Goal: Task Accomplishment & Management: Manage account settings

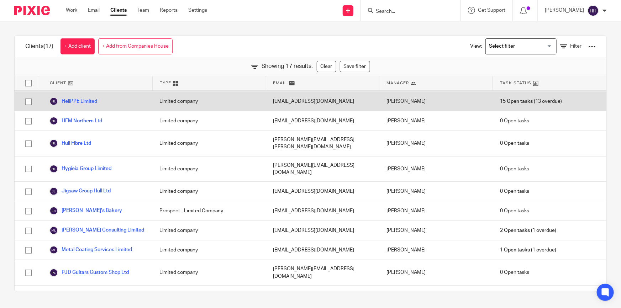
scroll to position [138, 0]
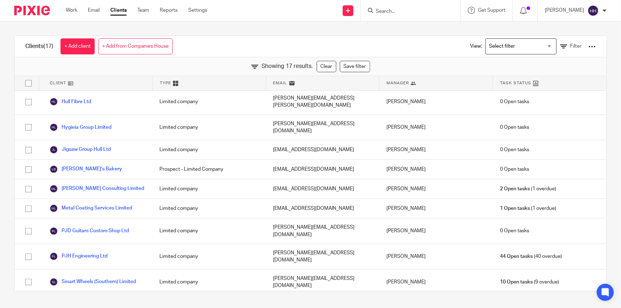
click at [411, 18] on div at bounding box center [411, 10] width 100 height 21
click at [410, 10] on input "Search" at bounding box center [407, 12] width 64 height 6
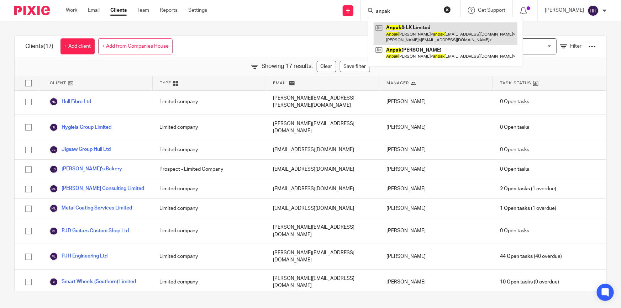
type input "anpak"
click at [418, 33] on link at bounding box center [446, 33] width 144 height 22
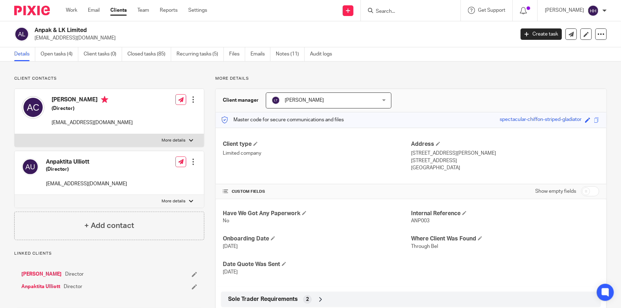
scroll to position [129, 0]
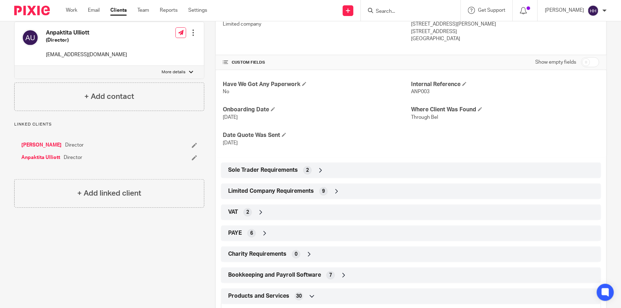
click at [286, 215] on div "VAT 2" at bounding box center [410, 212] width 369 height 12
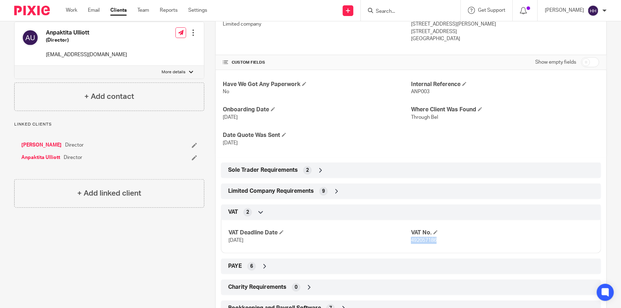
drag, startPoint x: 436, startPoint y: 240, endPoint x: 409, endPoint y: 239, distance: 26.7
click at [411, 239] on p "492057186" at bounding box center [502, 240] width 183 height 7
copy span "492057186"
click at [413, 15] on form at bounding box center [413, 10] width 76 height 9
click at [407, 10] on input "Search" at bounding box center [407, 12] width 64 height 6
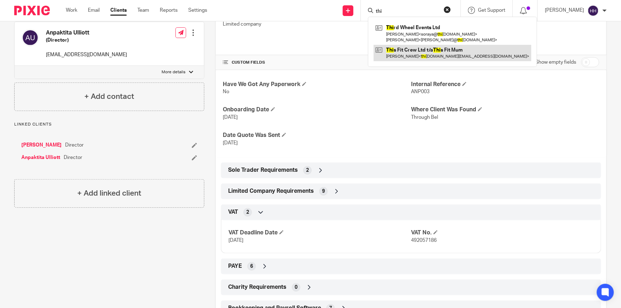
type input "thi"
click at [426, 54] on link at bounding box center [453, 53] width 158 height 16
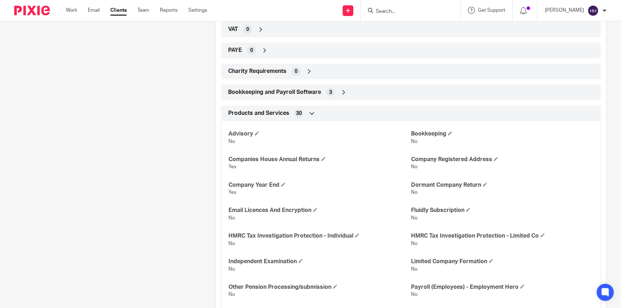
scroll to position [259, 0]
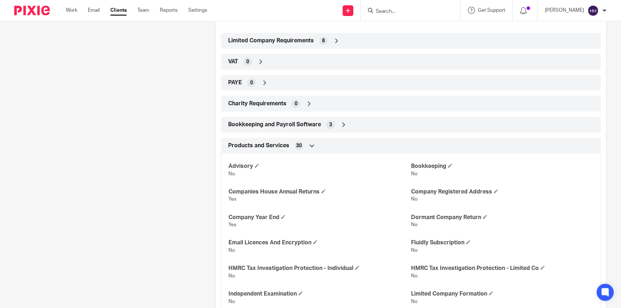
click at [334, 39] on icon at bounding box center [336, 40] width 7 height 7
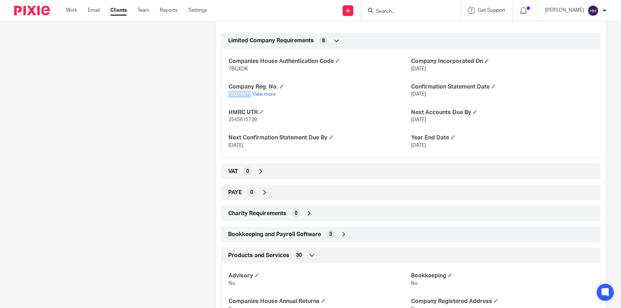
drag, startPoint x: 249, startPoint y: 95, endPoint x: 227, endPoint y: 96, distance: 21.7
click at [228, 96] on span "13074913" at bounding box center [239, 94] width 23 height 5
copy span "13074913"
click at [242, 70] on span "7BGXDK" at bounding box center [238, 69] width 20 height 5
drag, startPoint x: 247, startPoint y: 70, endPoint x: 227, endPoint y: 70, distance: 19.9
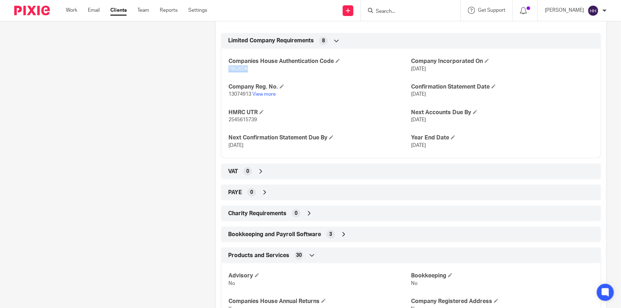
click at [228, 70] on p "7BGXDK" at bounding box center [319, 68] width 183 height 7
copy span "7BGXDK"
click at [415, 11] on input "Search" at bounding box center [407, 12] width 64 height 6
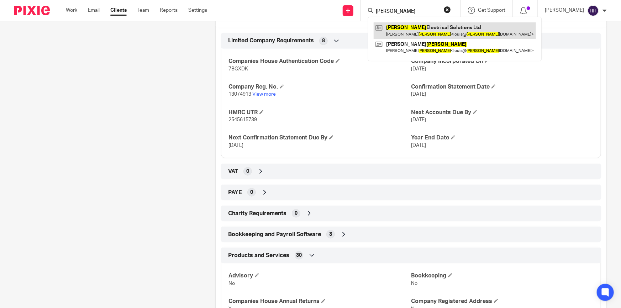
type input "yates"
click at [416, 28] on link at bounding box center [455, 30] width 162 height 16
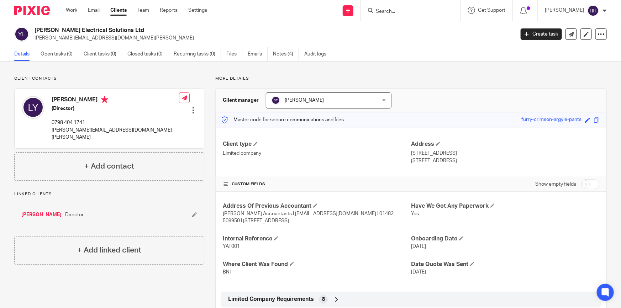
scroll to position [129, 0]
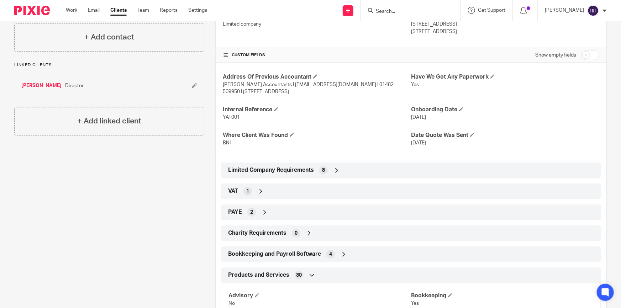
click at [337, 168] on icon at bounding box center [336, 170] width 7 height 7
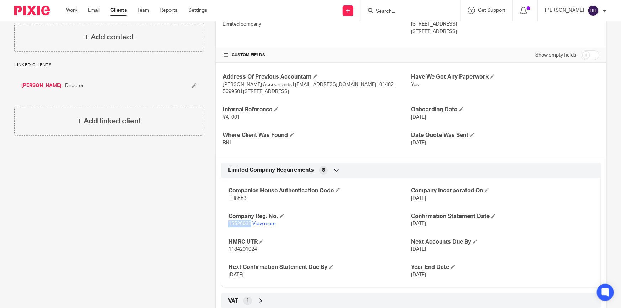
drag, startPoint x: 250, startPoint y: 224, endPoint x: 221, endPoint y: 224, distance: 29.2
click at [221, 224] on div "Companies House Authentication Code TH8FF3 Company Incorporated On [DATE] Compa…" at bounding box center [411, 230] width 380 height 115
copy span "15526638"
click at [241, 199] on span "TH8FF3" at bounding box center [237, 198] width 18 height 5
drag, startPoint x: 246, startPoint y: 199, endPoint x: 228, endPoint y: 199, distance: 17.4
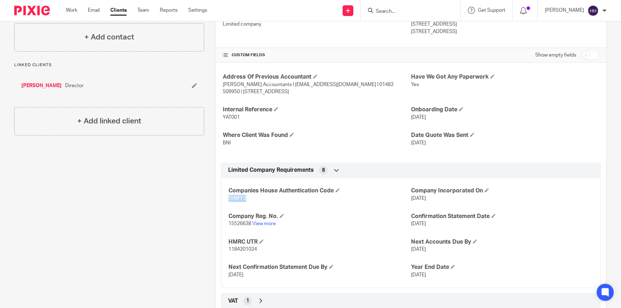
click at [228, 199] on p "TH8FF3" at bounding box center [319, 198] width 183 height 7
copy span "TH8FF3"
click at [410, 10] on input "Search" at bounding box center [407, 12] width 64 height 6
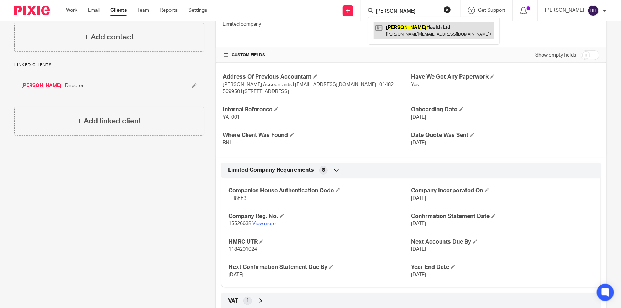
type input "mirla"
click at [416, 36] on link at bounding box center [434, 30] width 120 height 16
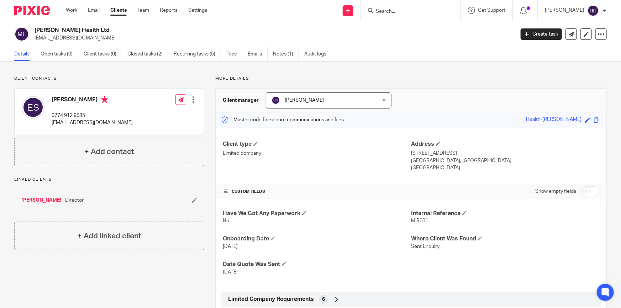
scroll to position [162, 0]
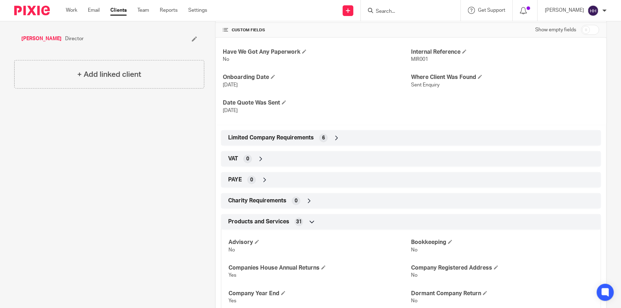
click at [326, 137] on div "6" at bounding box center [323, 138] width 9 height 9
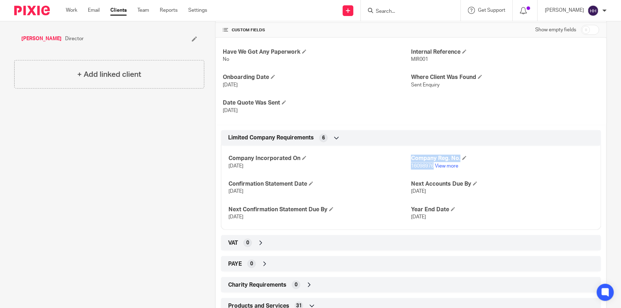
drag, startPoint x: 431, startPoint y: 168, endPoint x: 406, endPoint y: 168, distance: 25.3
click at [406, 168] on div "Company Incorporated On 25 Nov 2024 Company Reg. No. 16098976 View more Confirm…" at bounding box center [411, 185] width 380 height 89
click at [414, 169] on p "16098976 View more" at bounding box center [502, 166] width 183 height 7
drag, startPoint x: 414, startPoint y: 190, endPoint x: 403, endPoint y: 189, distance: 11.1
click at [403, 189] on div "Company Incorporated On 25 Nov 2024 Company Reg. No. 16098976 View more Confirm…" at bounding box center [411, 185] width 380 height 89
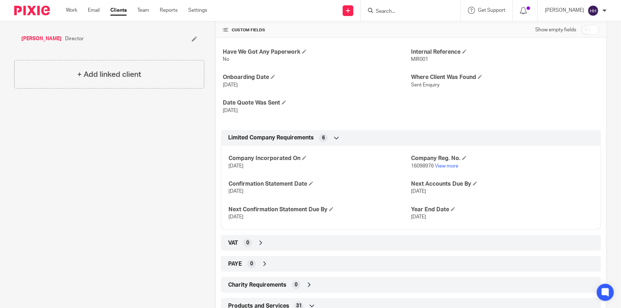
click at [425, 189] on span "25 Aug 2026" at bounding box center [418, 191] width 15 height 5
drag, startPoint x: 431, startPoint y: 166, endPoint x: 409, endPoint y: 165, distance: 21.7
click at [411, 165] on p "16098976 View more" at bounding box center [502, 166] width 183 height 7
copy span "16098976"
click at [402, 9] on input "Search" at bounding box center [407, 12] width 64 height 6
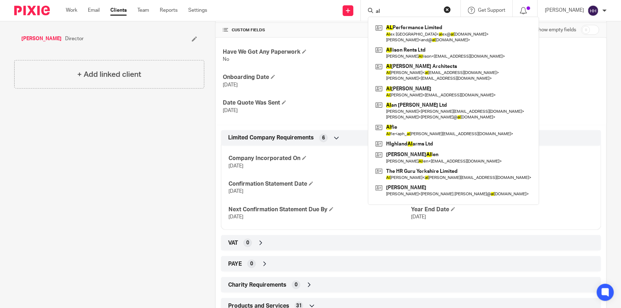
type input "al"
click button "submit" at bounding box center [0, 0] width 0 height 0
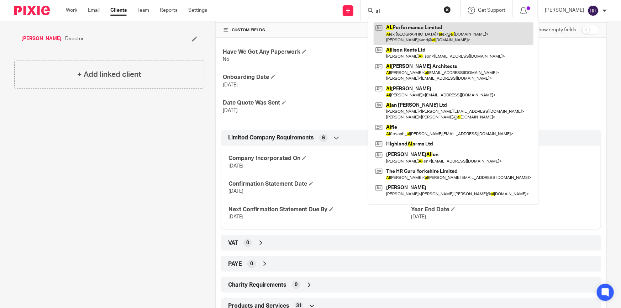
click at [397, 34] on link at bounding box center [454, 33] width 160 height 22
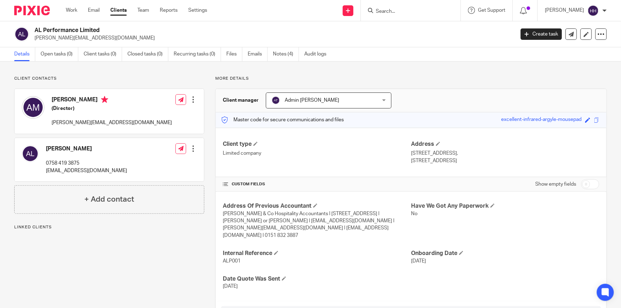
scroll to position [97, 0]
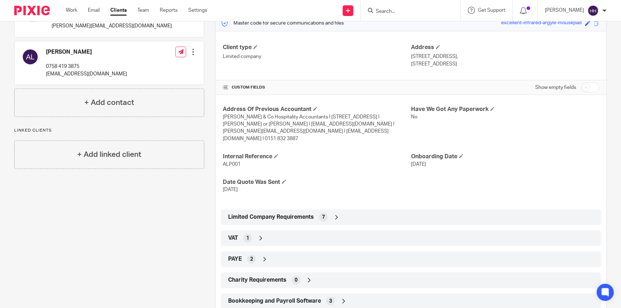
click at [341, 211] on div "Limited Company Requirements 7" at bounding box center [410, 217] width 369 height 12
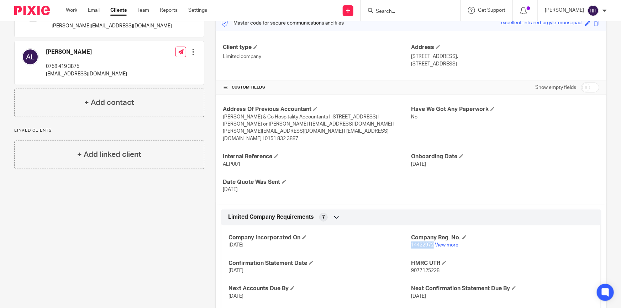
drag, startPoint x: 431, startPoint y: 237, endPoint x: 408, endPoint y: 238, distance: 22.4
click at [411, 243] on span "14422972" at bounding box center [422, 245] width 23 height 5
copy span "14422972"
click at [393, 12] on input "Search" at bounding box center [407, 12] width 64 height 6
type input "v"
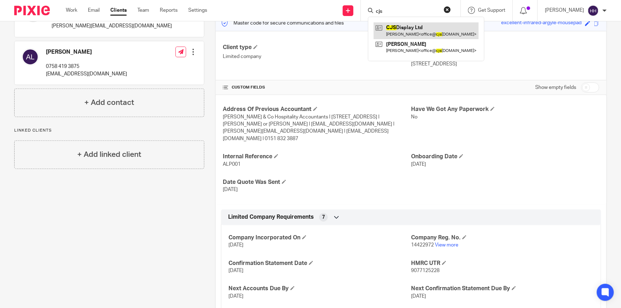
type input "cjs"
click at [392, 31] on link at bounding box center [426, 30] width 105 height 16
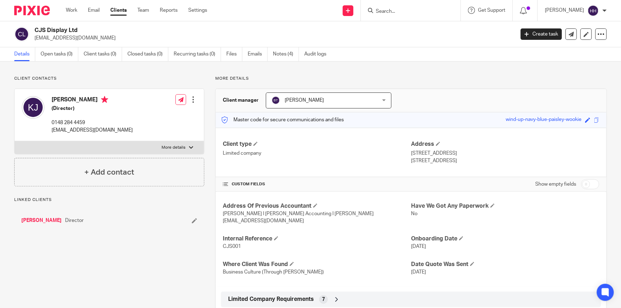
scroll to position [129, 0]
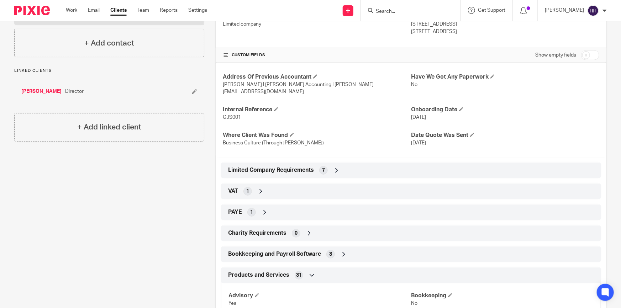
click at [337, 167] on icon at bounding box center [336, 170] width 7 height 7
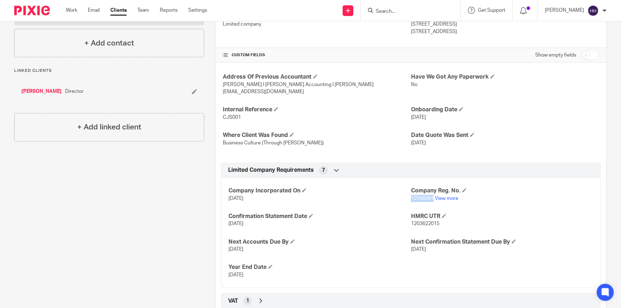
drag, startPoint x: 431, startPoint y: 191, endPoint x: 409, endPoint y: 192, distance: 22.1
click at [411, 196] on span "12566084" at bounding box center [422, 198] width 23 height 5
copy span "12566084"
click at [412, 10] on input "Search" at bounding box center [407, 12] width 64 height 6
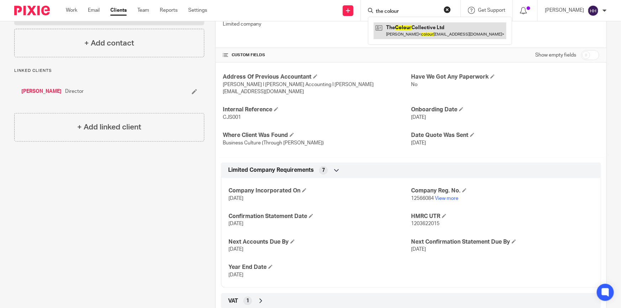
type input "the colour"
click at [416, 27] on link at bounding box center [440, 30] width 133 height 16
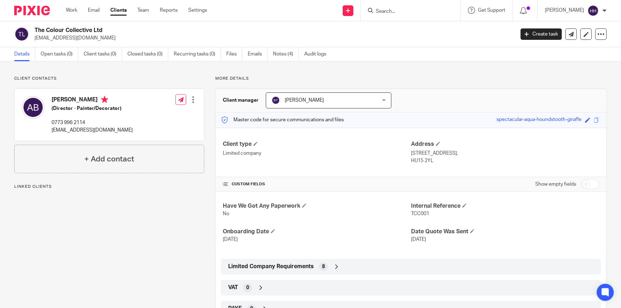
scroll to position [129, 0]
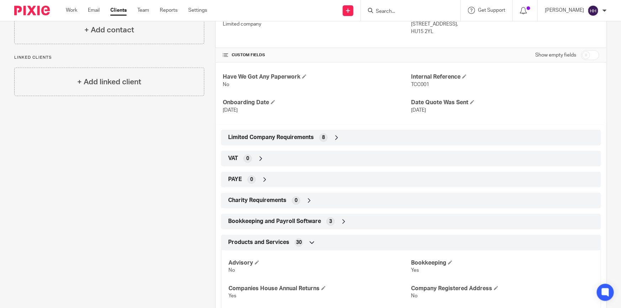
click at [342, 132] on div "Limited Company Requirements 8" at bounding box center [410, 138] width 369 height 12
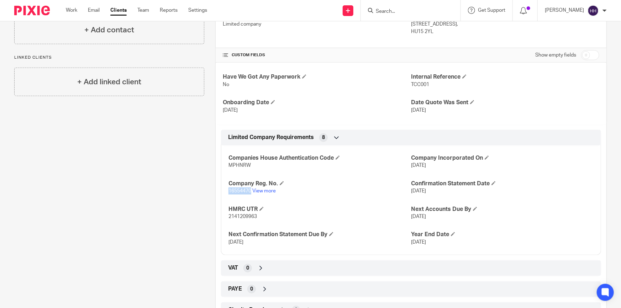
drag, startPoint x: 249, startPoint y: 191, endPoint x: 228, endPoint y: 192, distance: 21.7
click at [228, 192] on span "16554470" at bounding box center [239, 191] width 23 height 5
copy span "16554470"
click at [249, 164] on p "MPHNRW" at bounding box center [319, 165] width 183 height 7
drag, startPoint x: 249, startPoint y: 164, endPoint x: 231, endPoint y: 165, distance: 18.2
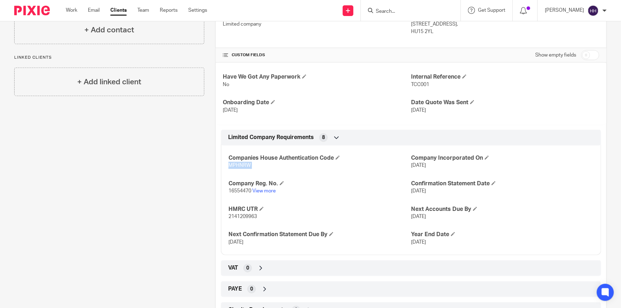
click at [231, 165] on p "MPHNRW" at bounding box center [319, 165] width 183 height 7
copy p "MPHNRW"
click at [426, 10] on input "Search" at bounding box center [407, 12] width 64 height 6
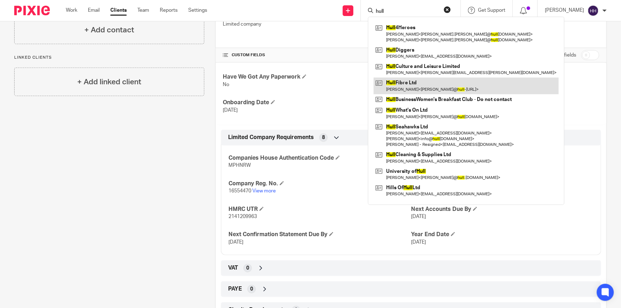
type input "hull"
click at [424, 83] on link at bounding box center [466, 86] width 185 height 16
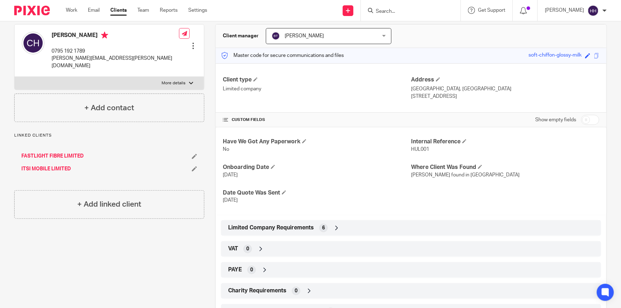
scroll to position [97, 0]
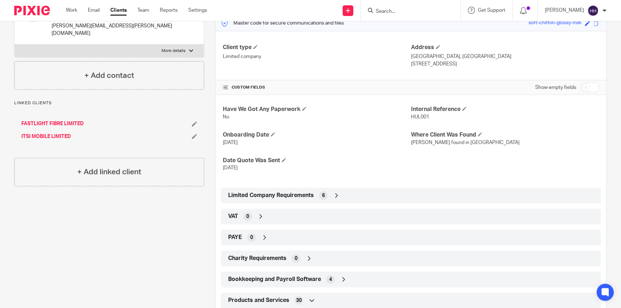
click at [327, 196] on div "6" at bounding box center [323, 195] width 9 height 9
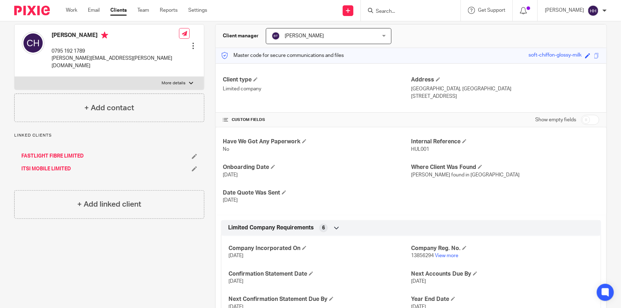
scroll to position [0, 0]
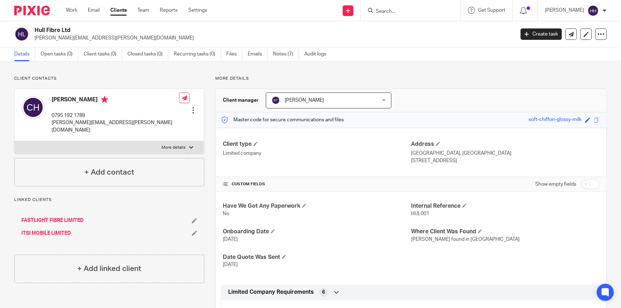
click at [415, 15] on form at bounding box center [413, 10] width 76 height 9
click at [410, 10] on input "Search" at bounding box center [407, 12] width 64 height 6
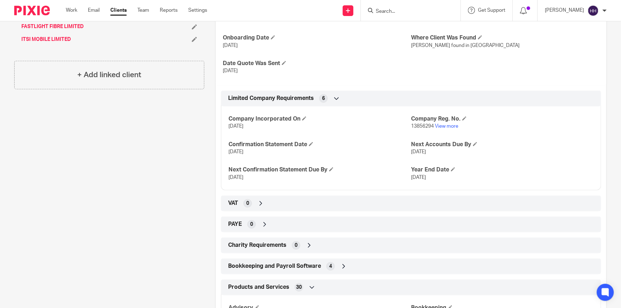
scroll to position [32, 0]
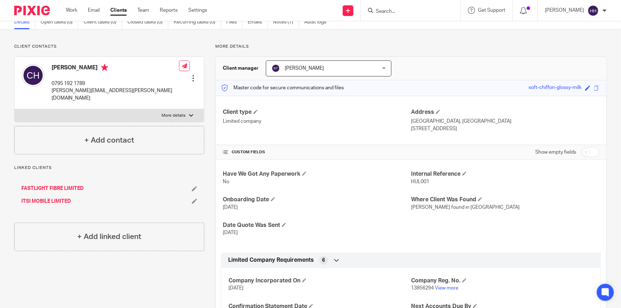
click at [430, 7] on form at bounding box center [413, 10] width 76 height 9
click at [423, 12] on input "Search" at bounding box center [407, 12] width 64 height 6
type input "hyg"
click at [416, 28] on link at bounding box center [438, 30] width 128 height 16
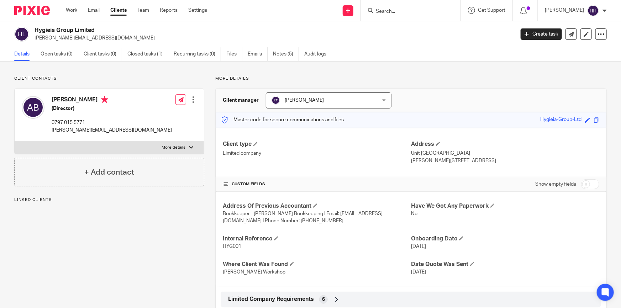
scroll to position [162, 0]
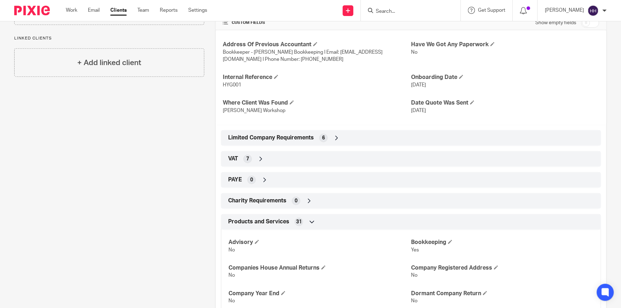
click at [256, 152] on div "VAT 7" at bounding box center [411, 159] width 380 height 16
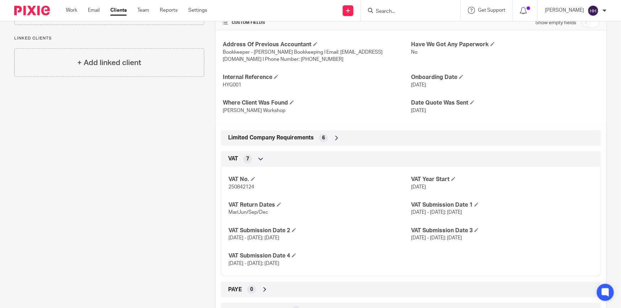
click at [263, 157] on icon at bounding box center [260, 159] width 7 height 7
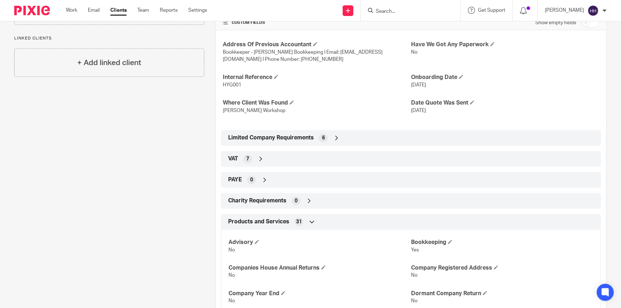
click at [263, 157] on icon at bounding box center [260, 159] width 7 height 7
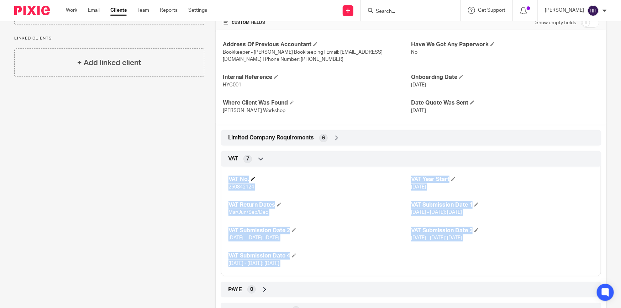
click at [370, 179] on h4 "VAT No." at bounding box center [319, 179] width 183 height 7
click at [263, 185] on p "250842124" at bounding box center [319, 187] width 183 height 7
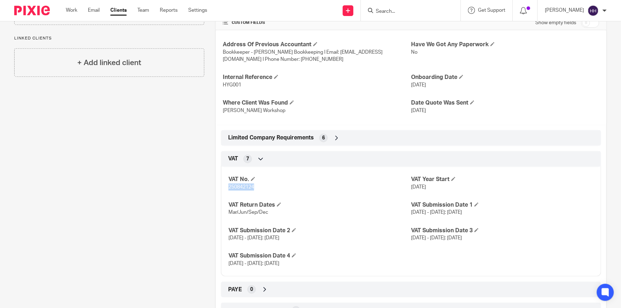
drag, startPoint x: 252, startPoint y: 186, endPoint x: 224, endPoint y: 186, distance: 28.1
click at [221, 186] on div "VAT No. 250842124 VAT Year Start [DATE] VAT Return Dates Mar/Jun/Sep/Dec VAT Su…" at bounding box center [411, 219] width 380 height 115
copy span "250842124"
click at [403, 10] on input "Search" at bounding box center [407, 12] width 64 height 6
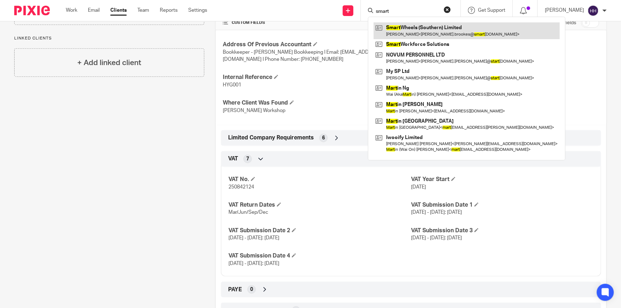
type input "smart"
click at [408, 27] on link at bounding box center [467, 30] width 186 height 16
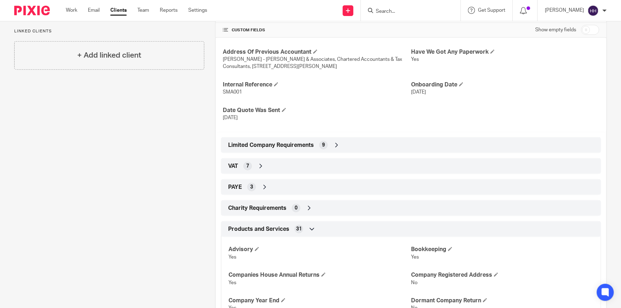
scroll to position [194, 0]
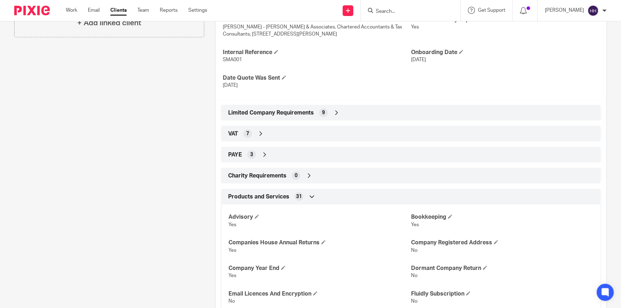
click at [278, 135] on div "VAT 7" at bounding box center [410, 134] width 369 height 12
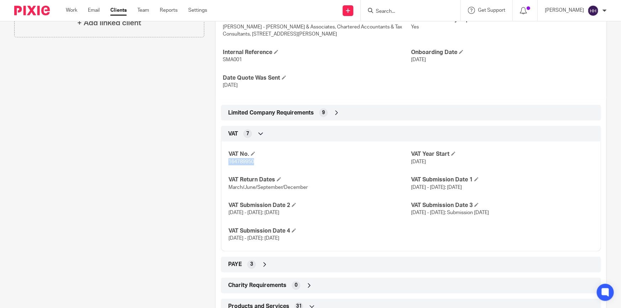
drag, startPoint x: 253, startPoint y: 162, endPoint x: 226, endPoint y: 162, distance: 26.7
click at [226, 162] on div "VAT No. 164789950 VAT Year Start 1st July 2013 VAT Return Dates March/June/Sept…" at bounding box center [411, 193] width 380 height 115
copy span "164789950"
click at [275, 209] on p "1st April - 30th June: 7th August" at bounding box center [319, 212] width 183 height 7
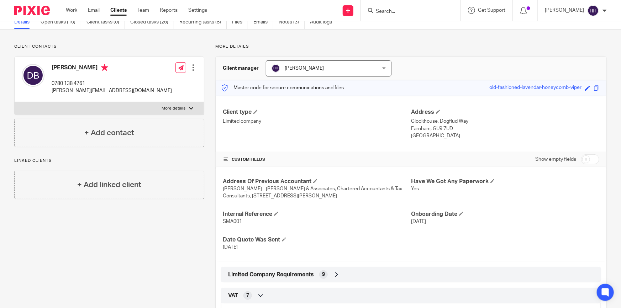
click at [437, 14] on input "Search" at bounding box center [407, 12] width 64 height 6
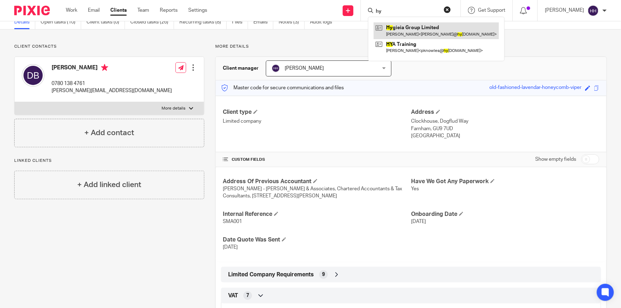
type input "hy"
click at [419, 28] on link at bounding box center [436, 30] width 125 height 16
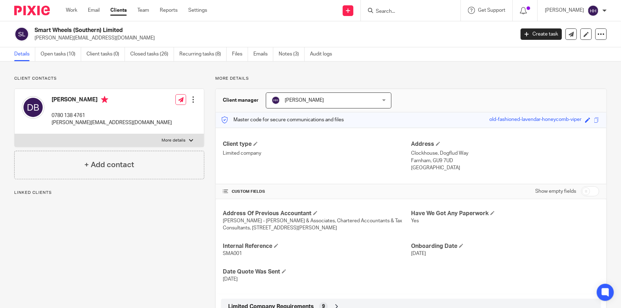
click at [413, 11] on input "Search" at bounding box center [407, 12] width 64 height 6
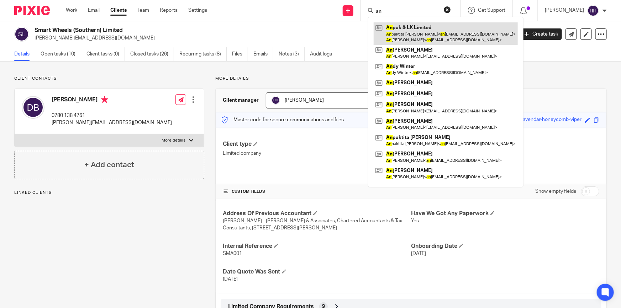
type input "an"
click at [418, 28] on link at bounding box center [446, 33] width 144 height 22
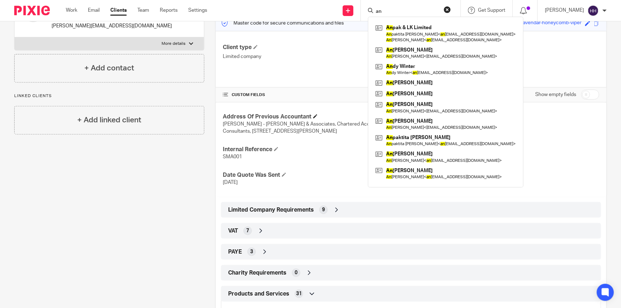
scroll to position [129, 0]
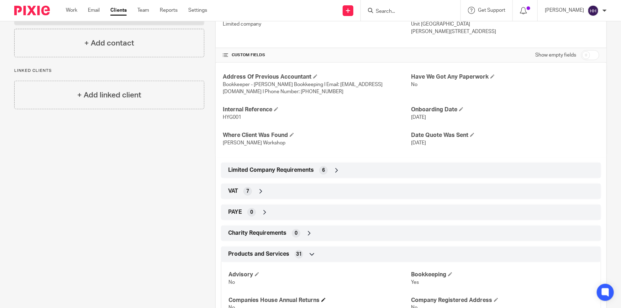
scroll to position [226, 0]
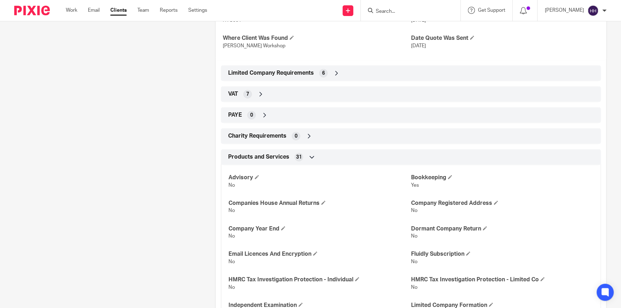
click at [261, 91] on icon at bounding box center [260, 94] width 7 height 7
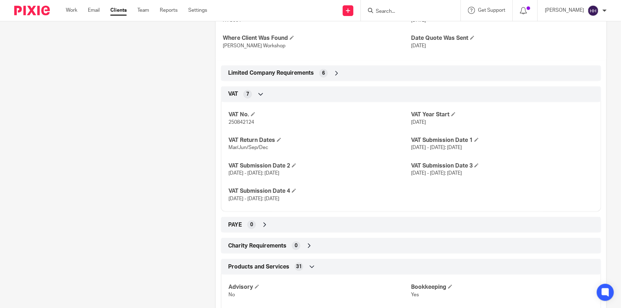
scroll to position [291, 0]
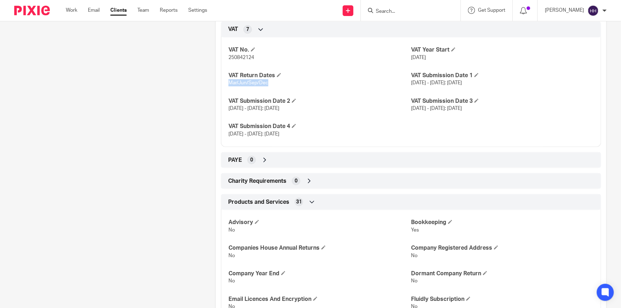
drag, startPoint x: 266, startPoint y: 82, endPoint x: 225, endPoint y: 82, distance: 41.6
click at [225, 82] on div "VAT No. 250842124 VAT Year Start 01/10/2016 VAT Return Dates Mar/Jun/Sep/Dec VA…" at bounding box center [411, 89] width 380 height 115
copy span "Mar/Jun/Sep/Dec"
click at [420, 89] on div "VAT No. 250842124 VAT Year Start 01/10/2016 VAT Return Dates Mar/Jun/Sep/Dec VA…" at bounding box center [411, 89] width 380 height 115
drag, startPoint x: 416, startPoint y: 82, endPoint x: 487, endPoint y: 84, distance: 70.8
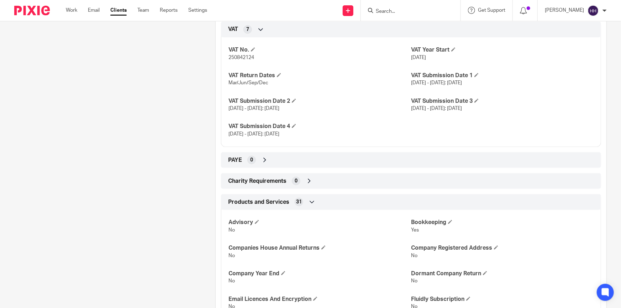
click at [487, 84] on p "[DATE] - [DATE]: [DATE]" at bounding box center [502, 82] width 183 height 7
copy span "[DATE] - [DATE]: [DATE]"
click at [279, 107] on span "[DATE] - [DATE]: [DATE]" at bounding box center [253, 108] width 51 height 5
drag, startPoint x: 232, startPoint y: 108, endPoint x: 300, endPoint y: 108, distance: 67.6
click at [300, 108] on p "[DATE] - [DATE]: [DATE]" at bounding box center [319, 108] width 183 height 7
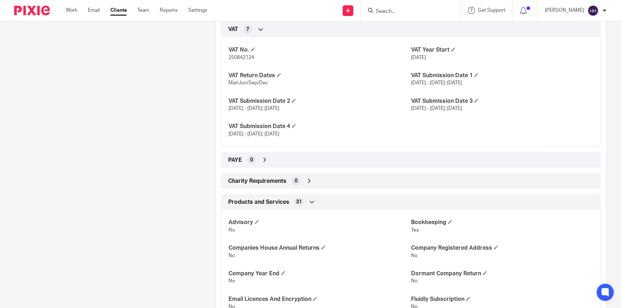
copy span "[DATE] - [DATE]: [DATE]"
click at [408, 91] on div "VAT No. 250842124 VAT Year Start 01/10/2016 VAT Return Dates Mar/Jun/Sep/Dec VA…" at bounding box center [411, 89] width 380 height 115
drag, startPoint x: 410, startPoint y: 108, endPoint x: 491, endPoint y: 105, distance: 81.5
click at [491, 105] on p "1st July - 31st August: 7th November" at bounding box center [502, 108] width 183 height 7
copy span "1st July - 31st August: 7th November"
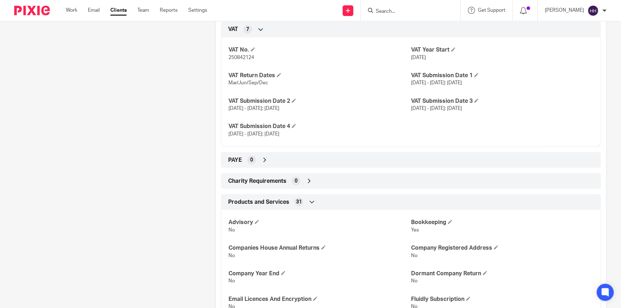
drag, startPoint x: 275, startPoint y: 137, endPoint x: 291, endPoint y: 137, distance: 16.4
click at [275, 137] on p "1st September - 31st December: 7th February" at bounding box center [319, 134] width 183 height 7
drag, startPoint x: 301, startPoint y: 132, endPoint x: 223, endPoint y: 136, distance: 77.7
click at [223, 136] on div "VAT No. 250842124 VAT Year Start 01/10/2016 VAT Return Dates Mar/Jun/Sep/Dec VA…" at bounding box center [411, 89] width 380 height 115
copy span "1st September - 31st December: 7th February"
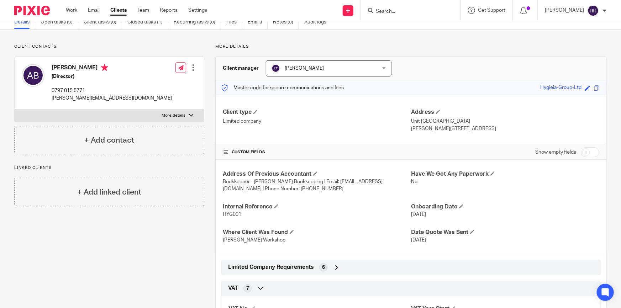
scroll to position [0, 0]
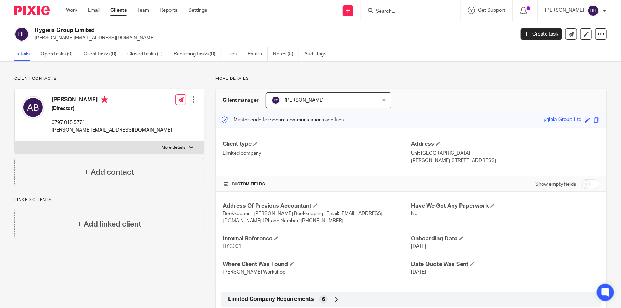
click at [409, 10] on input "Search" at bounding box center [407, 12] width 64 height 6
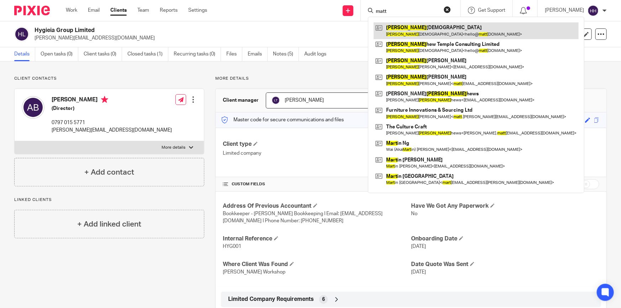
type input "matt"
click at [413, 28] on link at bounding box center [476, 30] width 205 height 16
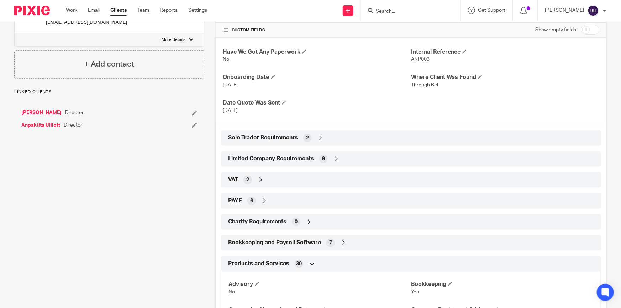
scroll to position [194, 0]
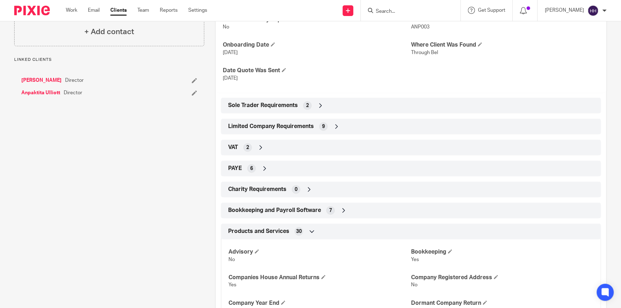
click at [258, 149] on icon at bounding box center [260, 147] width 7 height 7
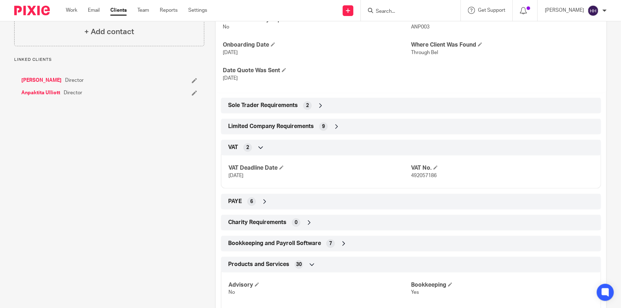
scroll to position [129, 0]
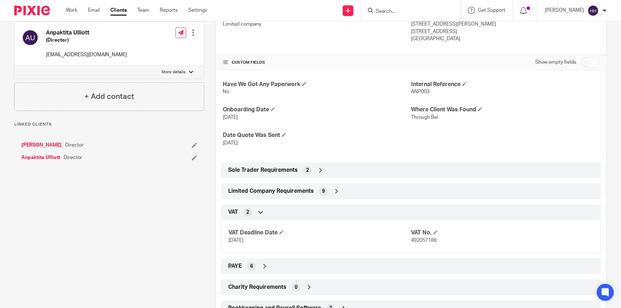
click at [589, 64] on input "checkbox" at bounding box center [590, 62] width 18 height 10
checkbox input "true"
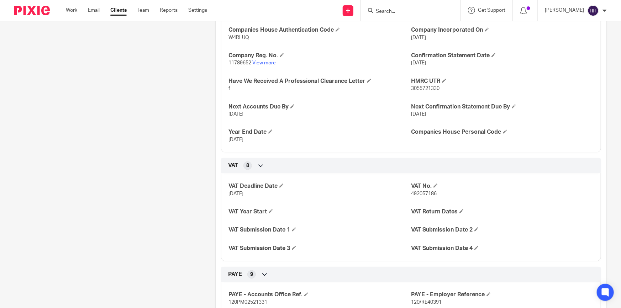
scroll to position [453, 0]
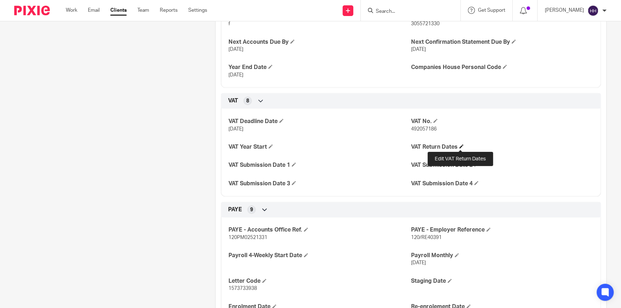
click at [460, 147] on span at bounding box center [461, 146] width 4 height 4
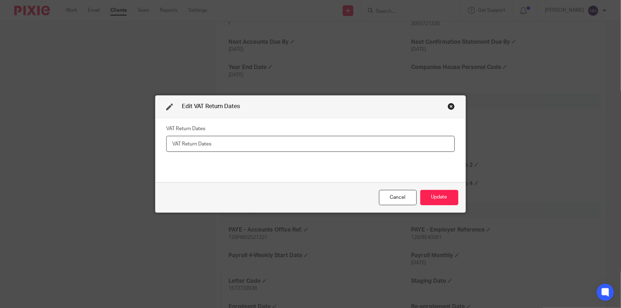
click at [204, 144] on input "text" at bounding box center [310, 144] width 289 height 16
type input "v"
paste input "Mar/Jun/Sep/Dec"
type input "Mar/Jun/Sep/Dec"
click at [443, 194] on button "Update" at bounding box center [439, 197] width 38 height 15
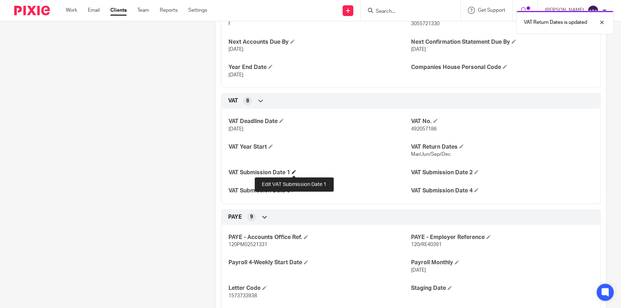
click at [295, 170] on span at bounding box center [294, 172] width 4 height 4
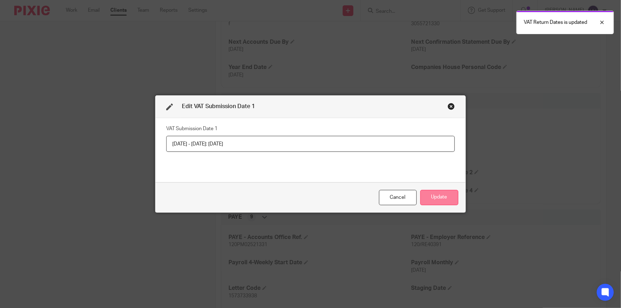
type input "1st January - 31st March: 7th May"
click at [427, 197] on button "Update" at bounding box center [439, 197] width 38 height 15
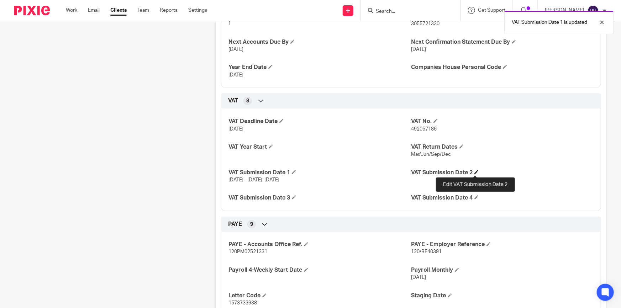
click at [476, 173] on span at bounding box center [476, 172] width 4 height 4
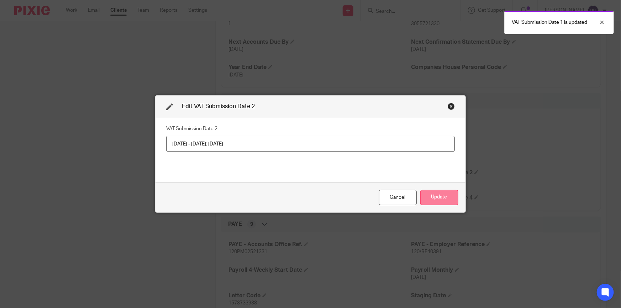
type input "1st April - 30th June: 7th August"
click at [442, 194] on button "Update" at bounding box center [439, 197] width 38 height 15
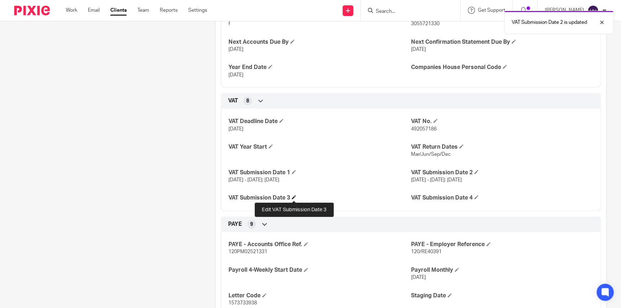
click at [292, 198] on span at bounding box center [294, 197] width 4 height 4
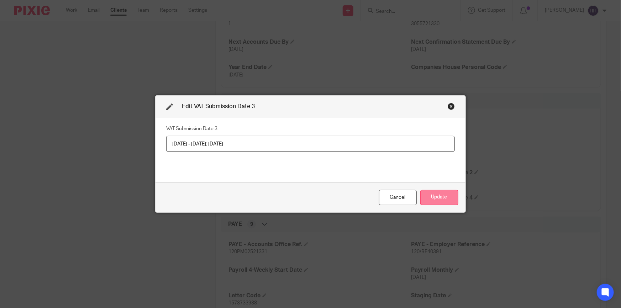
type input "1st July - 31st August: 7th November"
click at [421, 193] on button "Update" at bounding box center [439, 197] width 38 height 15
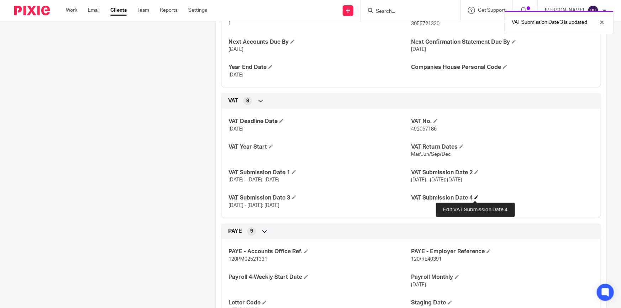
click at [475, 196] on span at bounding box center [476, 197] width 4 height 4
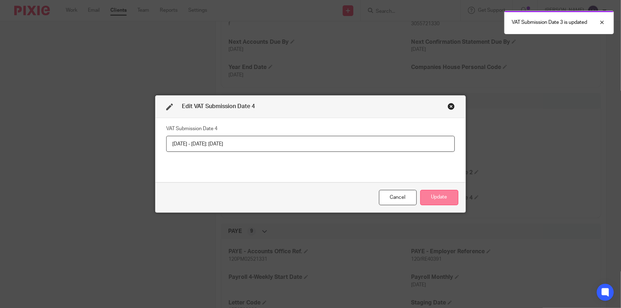
type input "1st September - 31st December: 7th February"
click at [423, 197] on button "Update" at bounding box center [439, 197] width 38 height 15
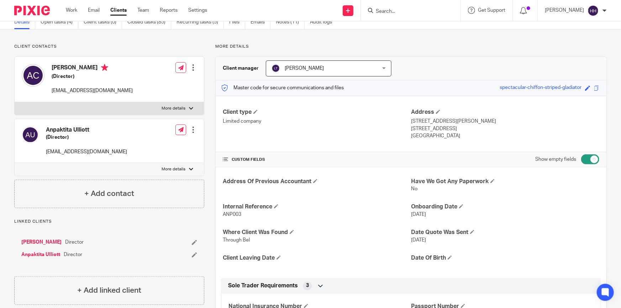
scroll to position [0, 0]
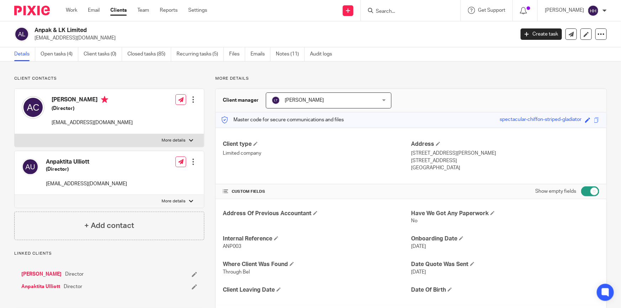
click at [116, 7] on link "Clients" at bounding box center [118, 10] width 16 height 7
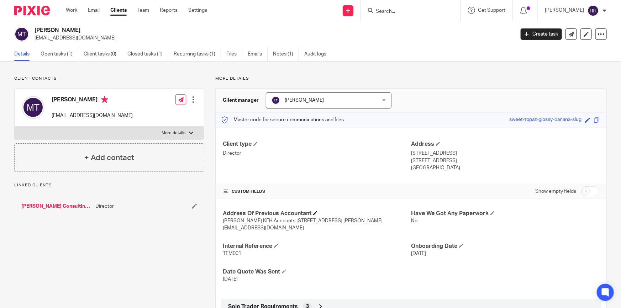
scroll to position [97, 0]
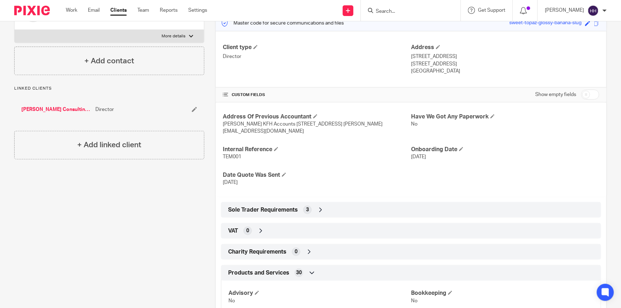
click at [275, 230] on div "VAT 0" at bounding box center [410, 231] width 369 height 12
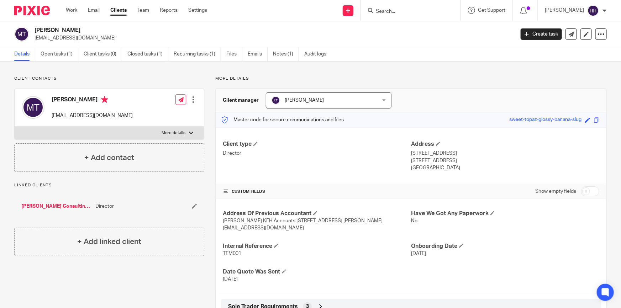
click at [46, 207] on link "Matthew Temple Consulting Limited" at bounding box center [56, 206] width 70 height 7
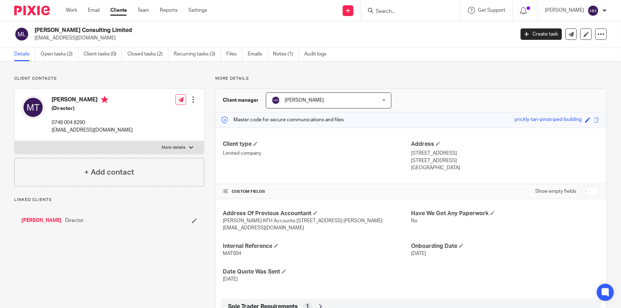
scroll to position [129, 0]
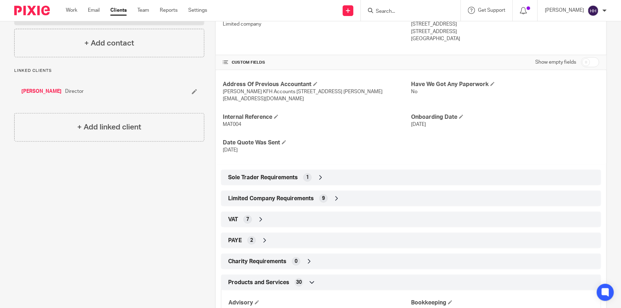
click at [274, 220] on div "VAT 7" at bounding box center [410, 220] width 369 height 12
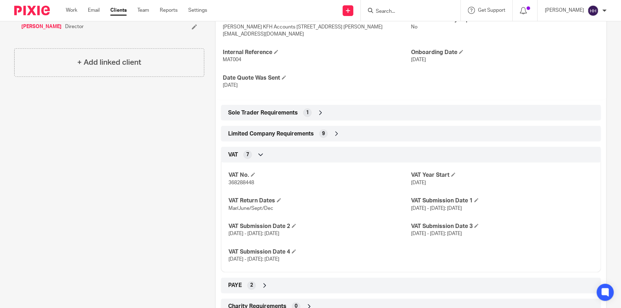
scroll to position [226, 0]
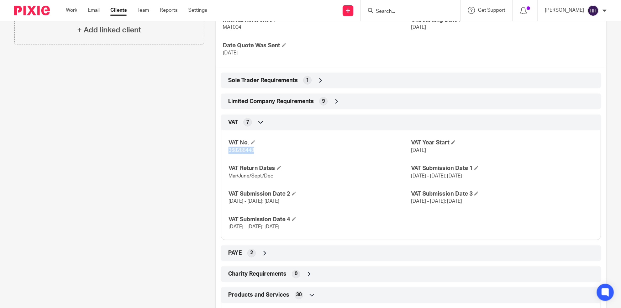
drag, startPoint x: 253, startPoint y: 149, endPoint x: 226, endPoint y: 150, distance: 27.4
click at [226, 150] on div "VAT No. 368288448 VAT Year Start [DATE] VAT Return Dates Mar/June/Sept/Dec VAT …" at bounding box center [411, 182] width 380 height 115
copy span "368288448"
click at [406, 9] on input "Search" at bounding box center [407, 12] width 64 height 6
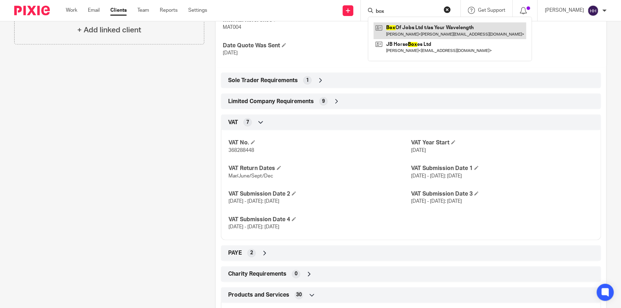
type input "box"
click at [422, 30] on link at bounding box center [450, 30] width 153 height 16
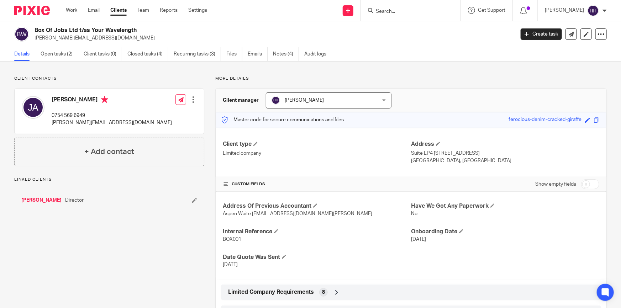
scroll to position [194, 0]
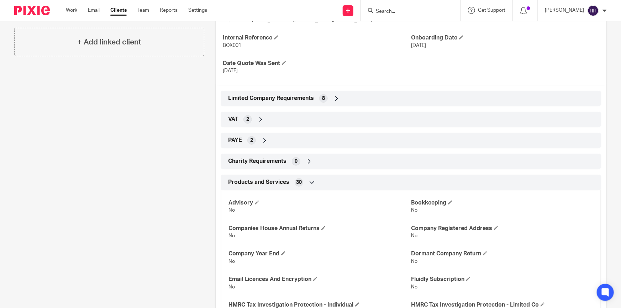
click at [263, 114] on div "VAT 2" at bounding box center [410, 120] width 369 height 12
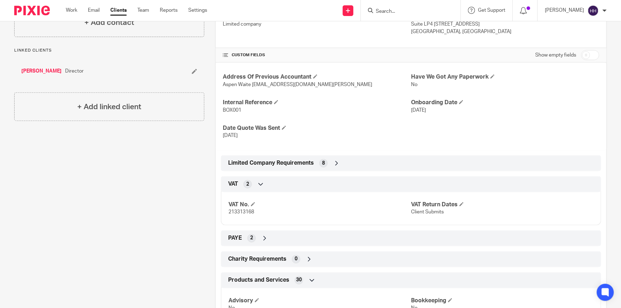
scroll to position [97, 0]
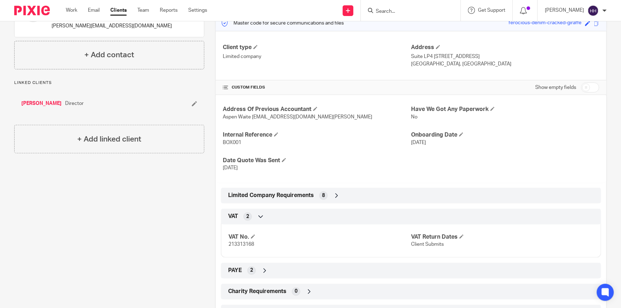
click at [590, 88] on input "checkbox" at bounding box center [590, 88] width 18 height 10
checkbox input "true"
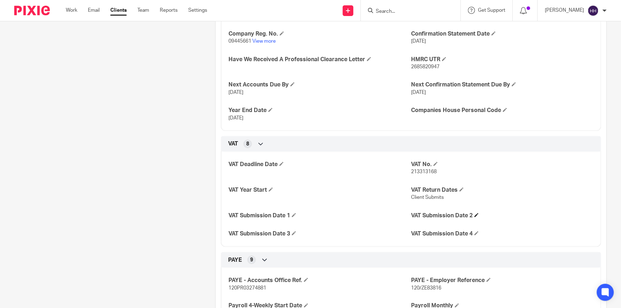
scroll to position [420, 0]
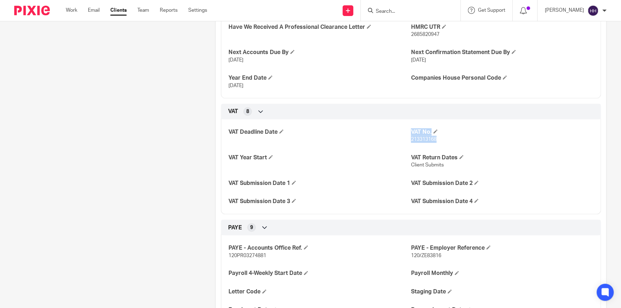
drag, startPoint x: 435, startPoint y: 138, endPoint x: 407, endPoint y: 138, distance: 27.8
click at [407, 138] on div "VAT Deadline Date VAT No. 213313168 VAT Year Start VAT Return Dates Client Subm…" at bounding box center [411, 164] width 380 height 100
click at [412, 140] on span "213313168" at bounding box center [424, 139] width 26 height 5
drag, startPoint x: 408, startPoint y: 139, endPoint x: 435, endPoint y: 139, distance: 26.7
click at [435, 139] on p "213313168" at bounding box center [502, 139] width 183 height 7
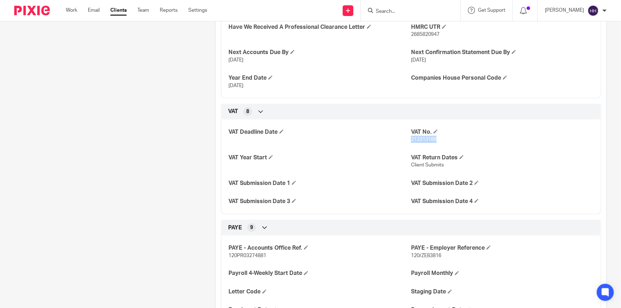
copy span "213313168"
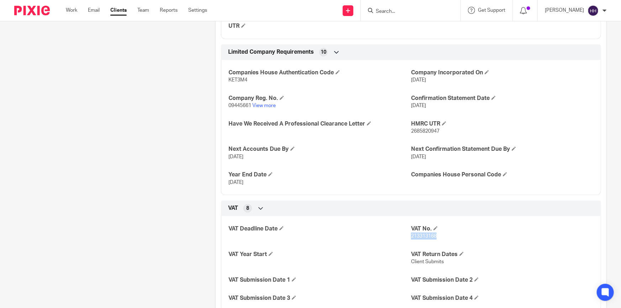
scroll to position [388, 0]
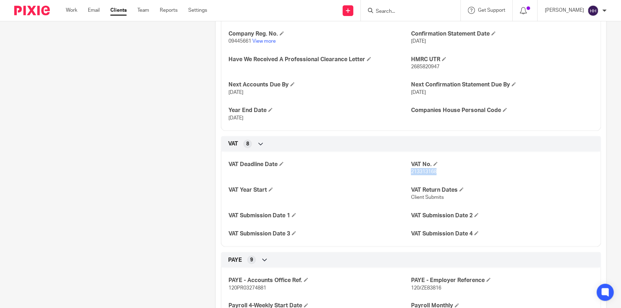
click at [472, 194] on p "Client Submits" at bounding box center [502, 197] width 183 height 7
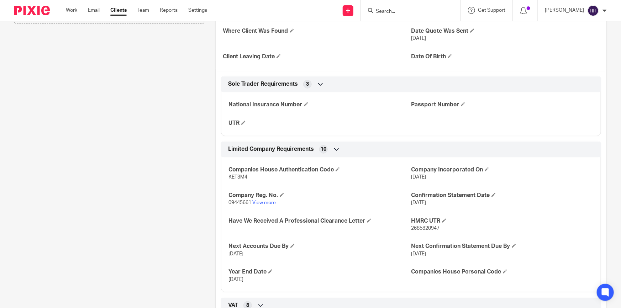
drag, startPoint x: 396, startPoint y: 10, endPoint x: 391, endPoint y: 13, distance: 5.6
click at [396, 10] on input "Search" at bounding box center [407, 12] width 64 height 6
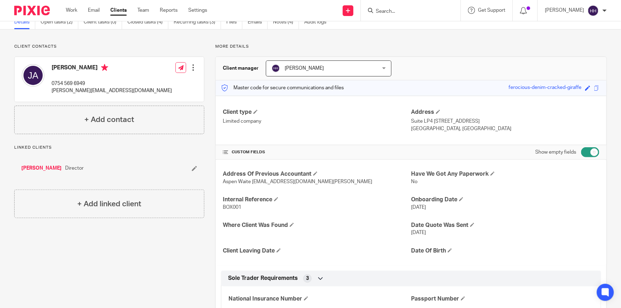
scroll to position [0, 0]
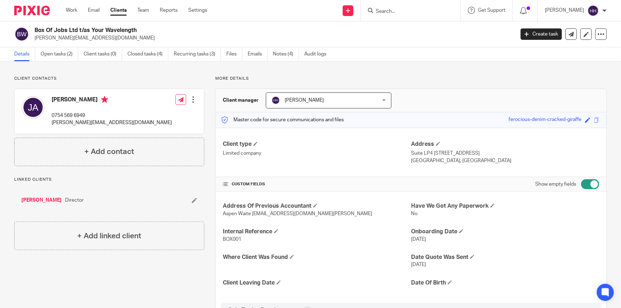
click at [116, 10] on link "Clients" at bounding box center [118, 10] width 16 height 7
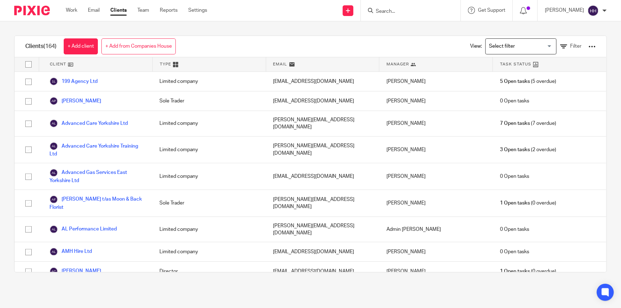
click at [413, 9] on input "Search" at bounding box center [407, 12] width 64 height 6
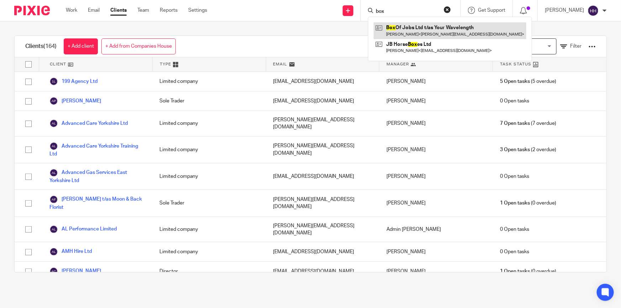
type input "box"
click at [417, 27] on link at bounding box center [450, 30] width 153 height 16
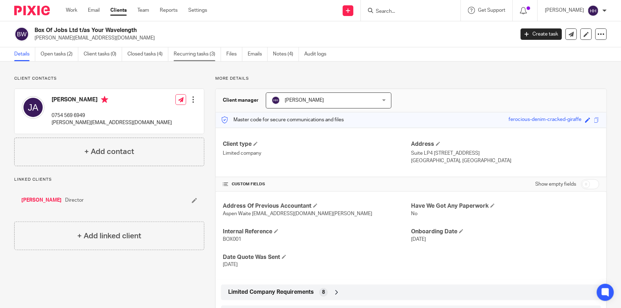
click at [195, 52] on link "Recurring tasks (3)" at bounding box center [197, 54] width 47 height 14
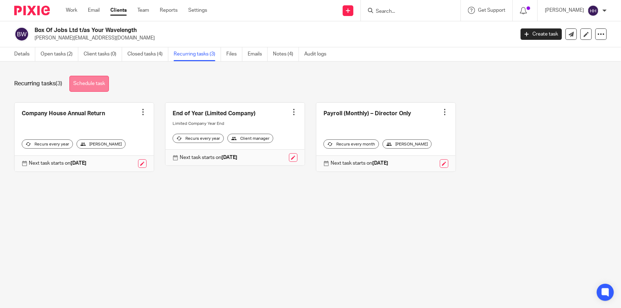
click at [93, 79] on link "Schedule task" at bounding box center [89, 84] width 40 height 16
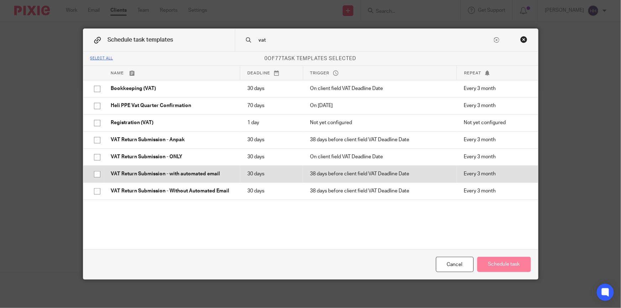
type input "vat"
click at [200, 174] on p "VAT Return Submission - with automated email" at bounding box center [172, 173] width 122 height 7
checkbox input "true"
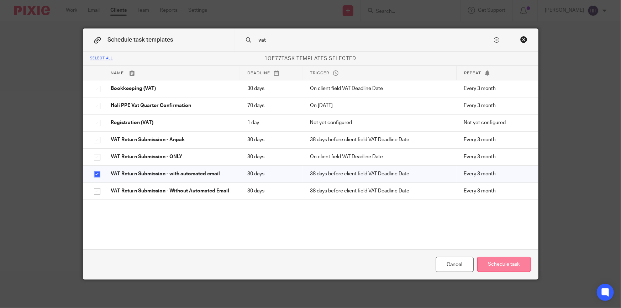
click at [506, 261] on button "Schedule task" at bounding box center [504, 264] width 54 height 15
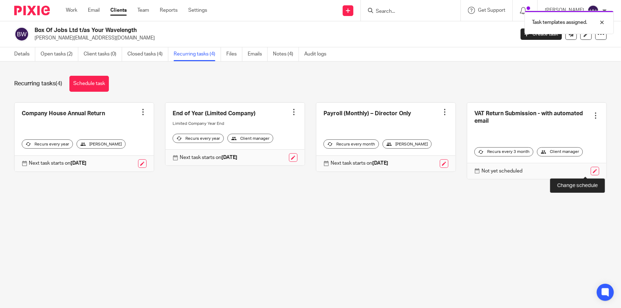
click at [591, 170] on link at bounding box center [595, 171] width 9 height 9
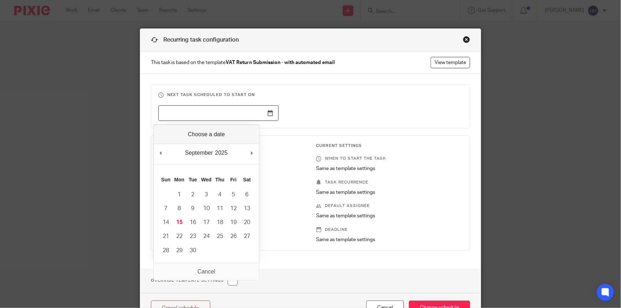
click at [270, 110] on input "Use the arrow keys to pick a date" at bounding box center [218, 113] width 120 height 16
type input "2025-08-31"
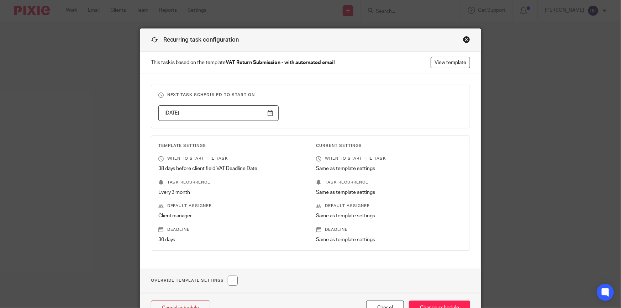
click at [344, 110] on div "2025-08-31" at bounding box center [305, 113] width 316 height 16
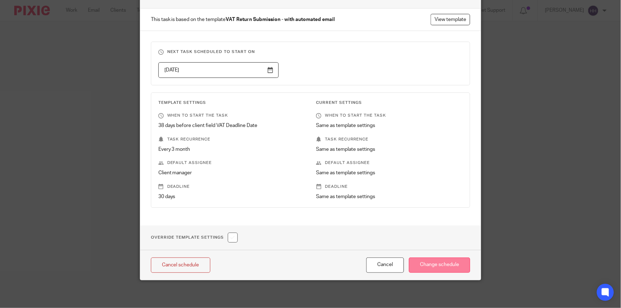
click at [437, 262] on input "Change schedule" at bounding box center [439, 265] width 61 height 15
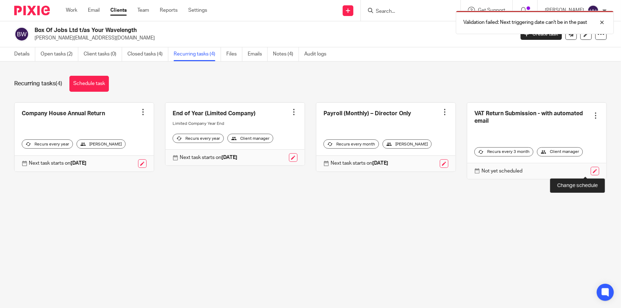
click at [591, 169] on link at bounding box center [595, 171] width 9 height 9
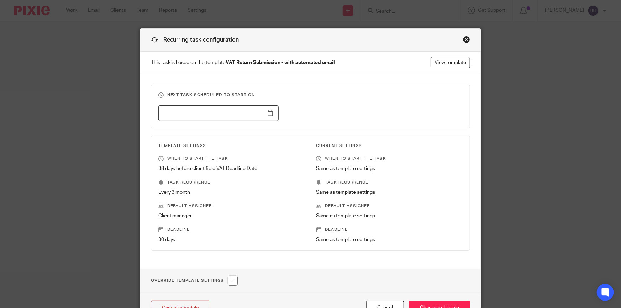
click at [266, 115] on input "text" at bounding box center [218, 113] width 120 height 16
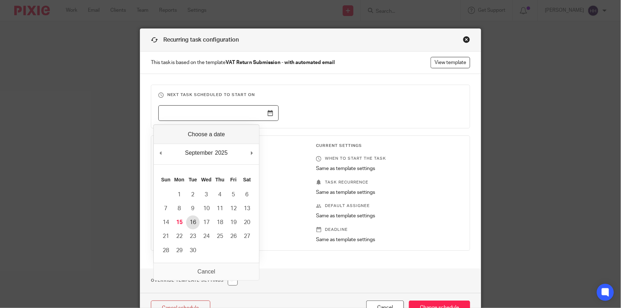
type input "[DATE]"
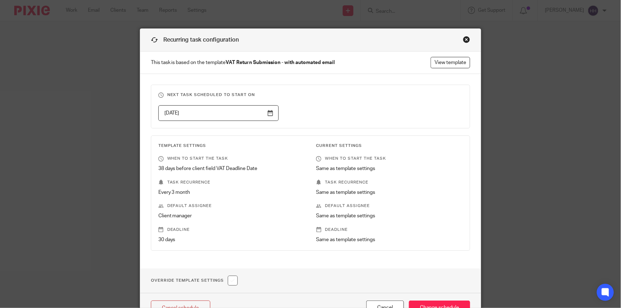
scroll to position [43, 0]
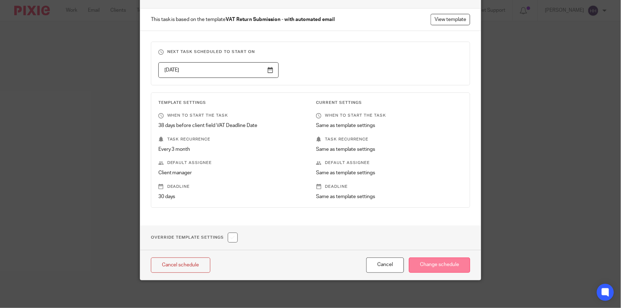
click at [437, 266] on input "Change schedule" at bounding box center [439, 265] width 61 height 15
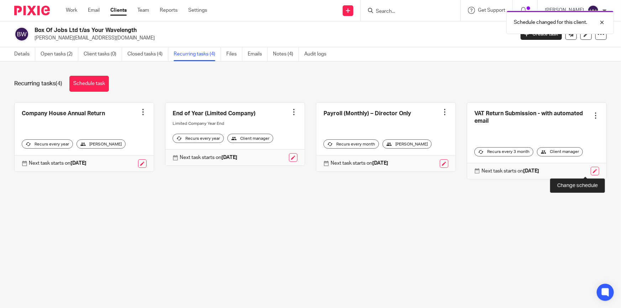
click at [591, 170] on link at bounding box center [595, 171] width 9 height 9
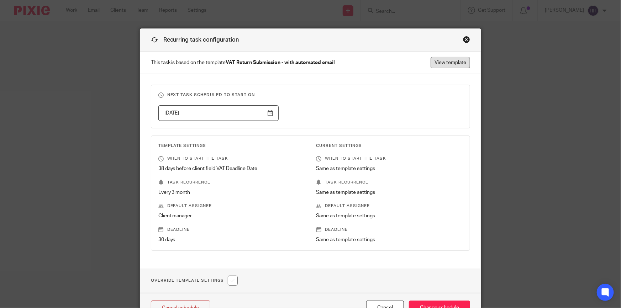
click at [452, 64] on link "View template" at bounding box center [451, 62] width 40 height 11
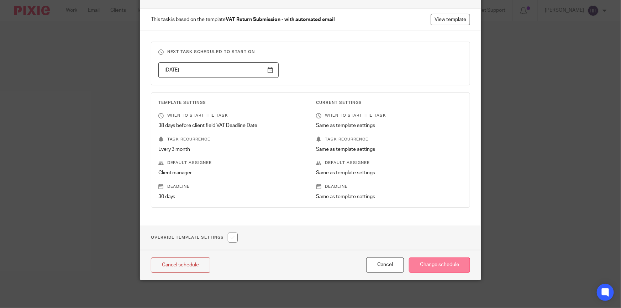
click at [438, 265] on input "Change schedule" at bounding box center [439, 265] width 61 height 15
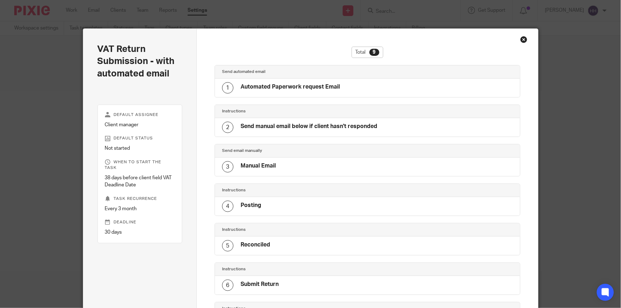
click at [299, 91] on div "Automated Paperwork request Email" at bounding box center [290, 87] width 99 height 9
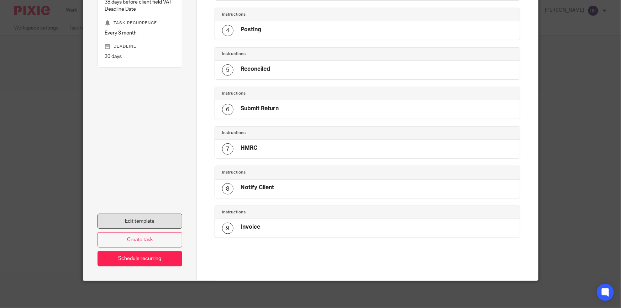
click at [155, 215] on link "Edit template" at bounding box center [140, 221] width 85 height 15
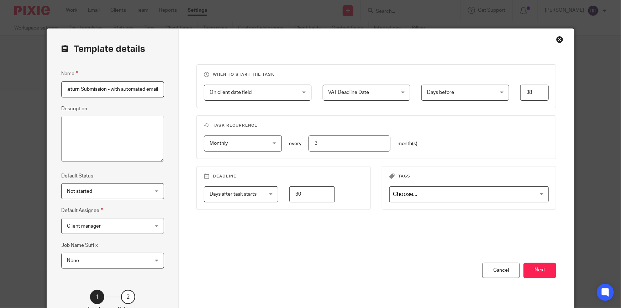
scroll to position [56, 0]
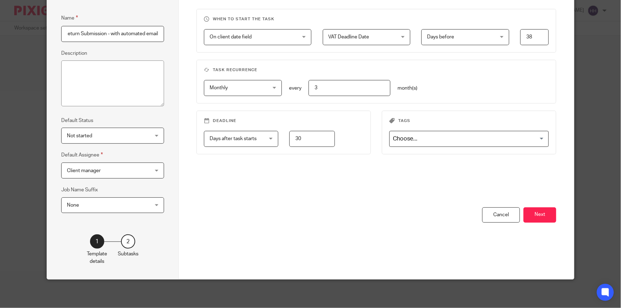
click at [120, 135] on span "Not started" at bounding box center [106, 135] width 78 height 15
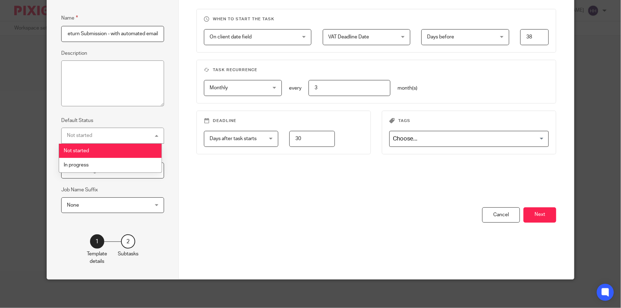
scroll to position [0, 0]
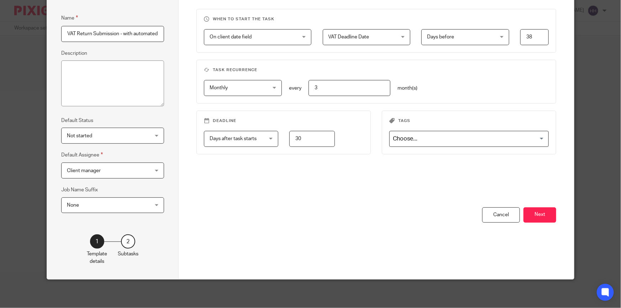
click at [117, 122] on fieldset "Default Status Not started Not started Not started In progress 1" at bounding box center [112, 129] width 103 height 27
click at [102, 169] on span "Client manager" at bounding box center [106, 170] width 78 height 15
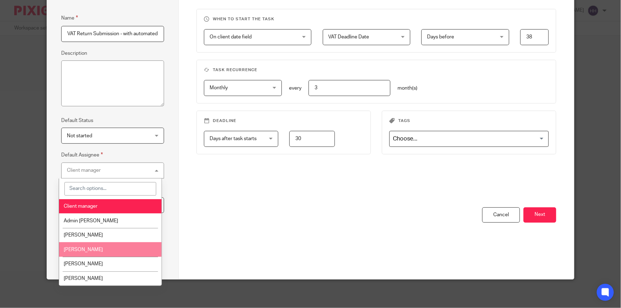
click at [99, 248] on li "[PERSON_NAME]" at bounding box center [110, 249] width 102 height 15
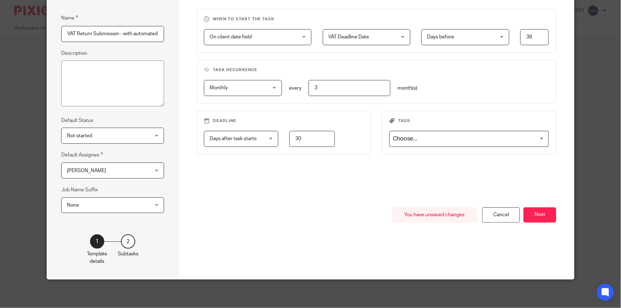
click at [130, 207] on span "None" at bounding box center [106, 205] width 78 height 15
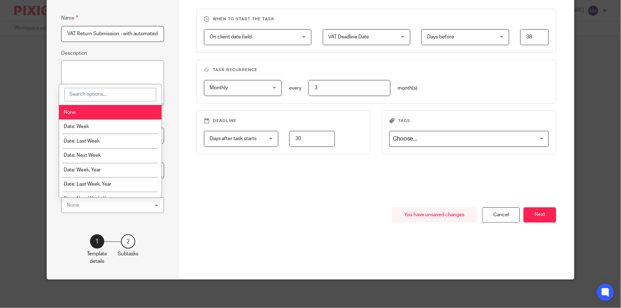
drag, startPoint x: 235, startPoint y: 206, endPoint x: 498, endPoint y: 231, distance: 264.2
click at [236, 206] on div "When to start the task On client date field On client date field Disable On dat…" at bounding box center [376, 108] width 360 height 199
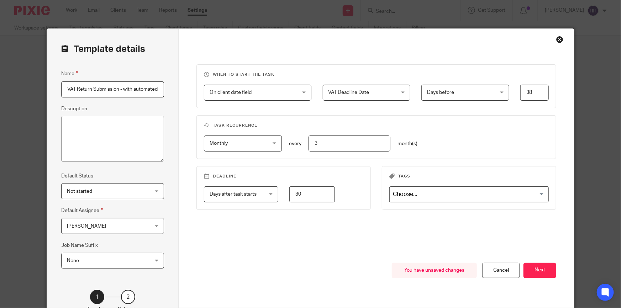
click at [260, 190] on span "Days after task starts" at bounding box center [237, 194] width 54 height 15
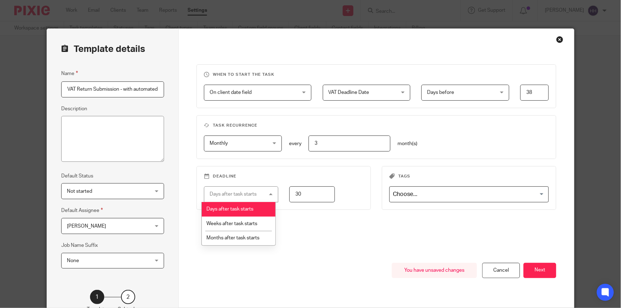
click at [317, 231] on div "When to start the task On client date field On client date field Disable On dat…" at bounding box center [376, 163] width 360 height 199
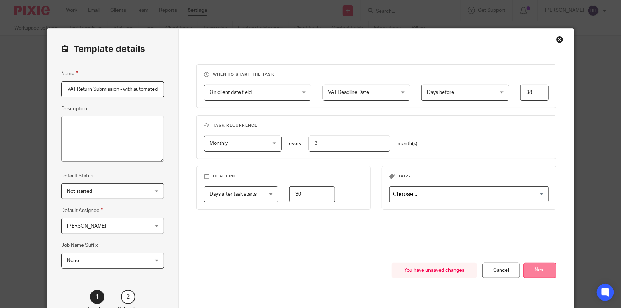
click at [533, 265] on button "Next" at bounding box center [539, 270] width 33 height 15
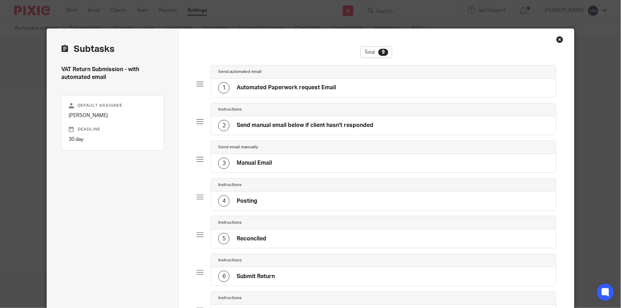
click at [276, 87] on h4 "Automated Paperwork request Email" at bounding box center [286, 87] width 99 height 7
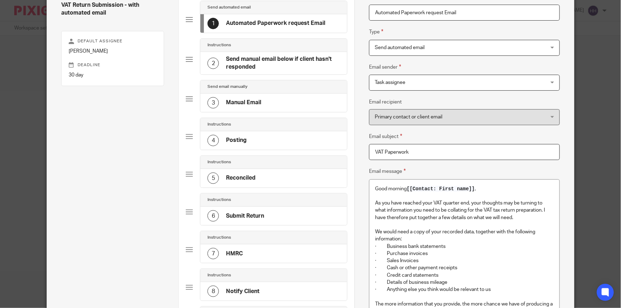
scroll to position [97, 0]
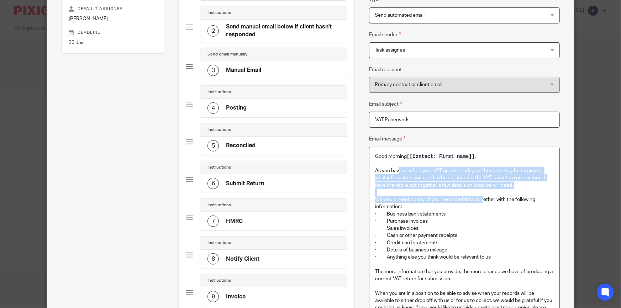
drag, startPoint x: 434, startPoint y: 170, endPoint x: 480, endPoint y: 203, distance: 57.2
click at [481, 202] on div "Good morning [[Contact: First name]] , As you have reached your VAT quarter end…" at bounding box center [464, 255] width 190 height 216
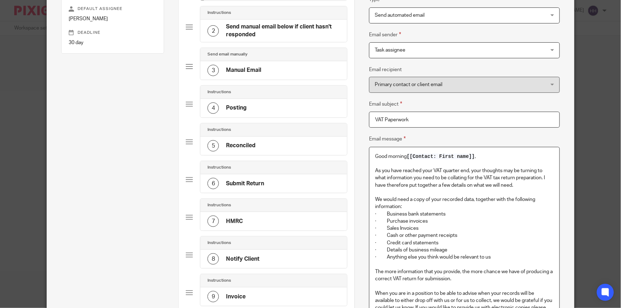
click at [452, 221] on p "· Purchase invoices" at bounding box center [464, 221] width 179 height 7
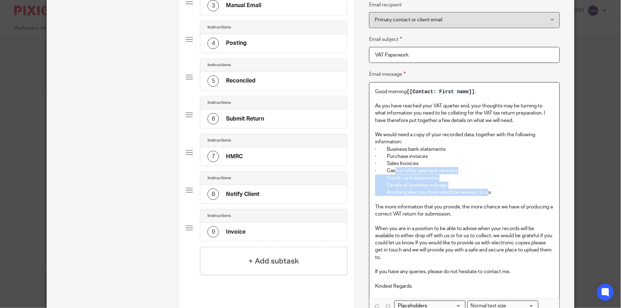
drag, startPoint x: 393, startPoint y: 171, endPoint x: 485, endPoint y: 191, distance: 94.8
click at [485, 191] on div "Good morning [[Contact: First name]] , As you have reached your VAT quarter end…" at bounding box center [464, 191] width 190 height 216
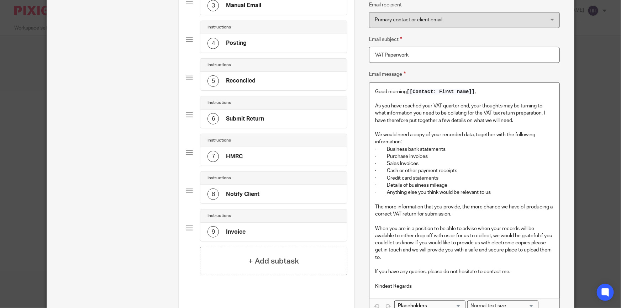
click at [470, 206] on p "The more information that you provide, the more chance we have of producing a c…" at bounding box center [464, 211] width 179 height 15
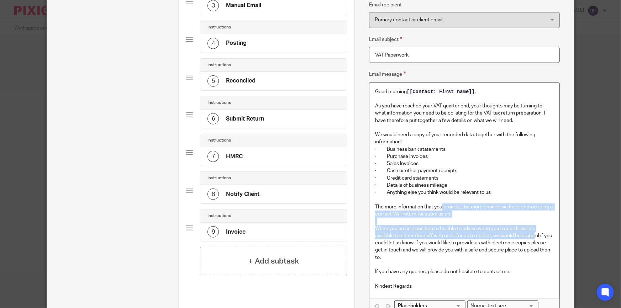
drag, startPoint x: 440, startPoint y: 207, endPoint x: 527, endPoint y: 243, distance: 94.0
click at [534, 238] on div "Good morning [[Contact: First name]] , As you have reached your VAT quarter end…" at bounding box center [464, 191] width 190 height 216
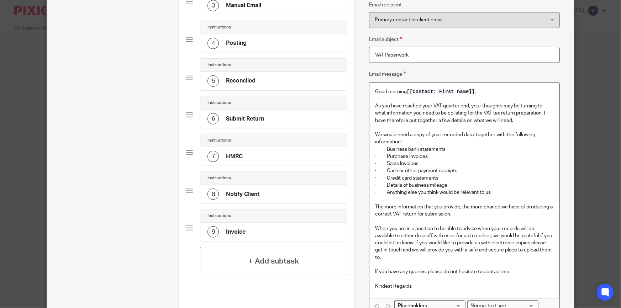
click at [526, 244] on p "When you are in a position to be able to advise when your records will be avail…" at bounding box center [464, 243] width 179 height 36
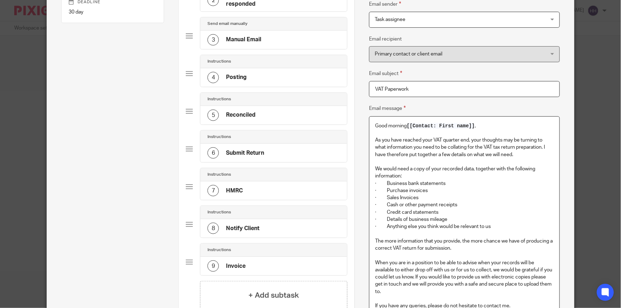
scroll to position [0, 0]
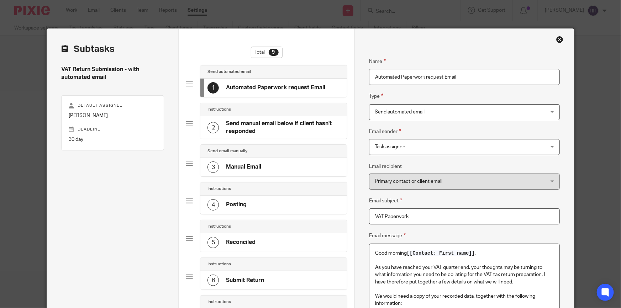
click at [284, 130] on h4 "Send manual email below if client hasn't responded" at bounding box center [283, 127] width 114 height 15
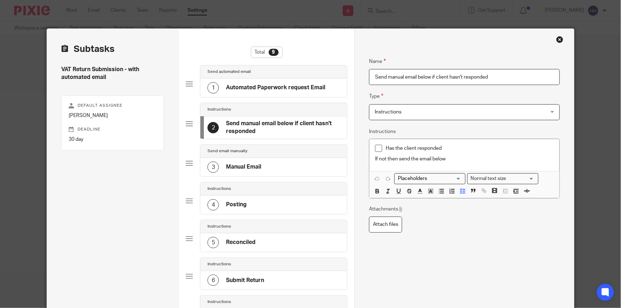
scroll to position [32, 0]
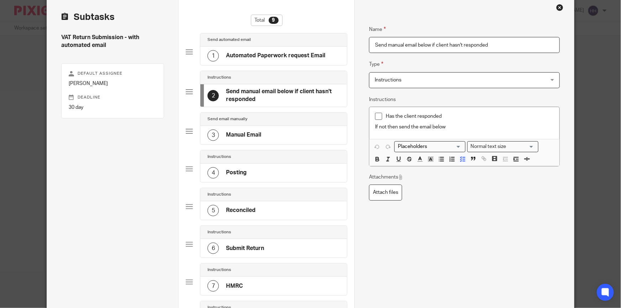
click at [285, 126] on div "3 Manual Email" at bounding box center [273, 135] width 147 height 19
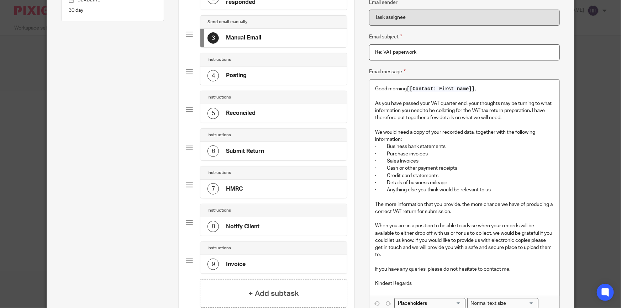
scroll to position [194, 0]
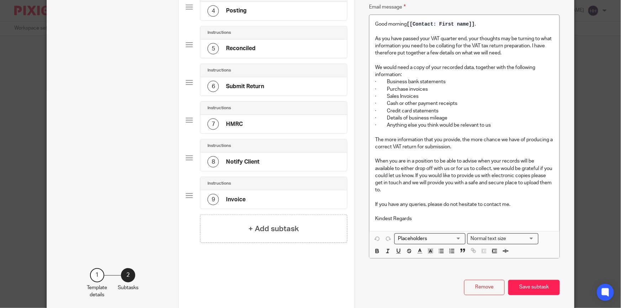
click at [284, 157] on div "8 Notify Client" at bounding box center [273, 162] width 147 height 19
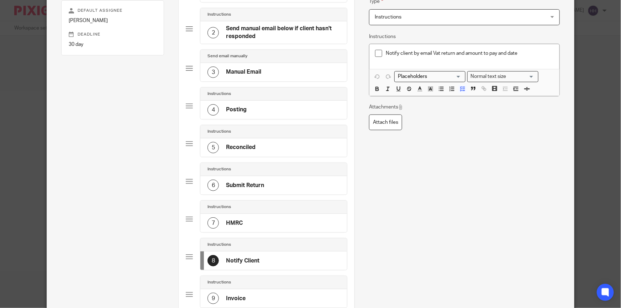
scroll to position [192, 0]
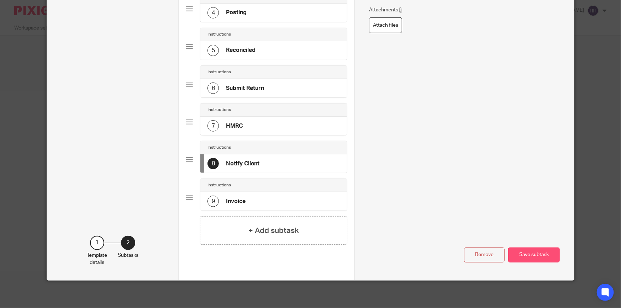
click at [536, 248] on button "Save subtask" at bounding box center [534, 255] width 52 height 15
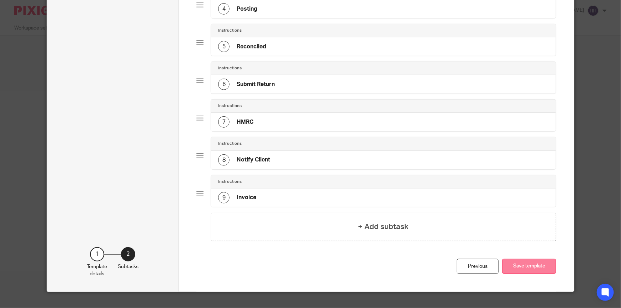
click at [529, 261] on button "Save template" at bounding box center [529, 266] width 54 height 15
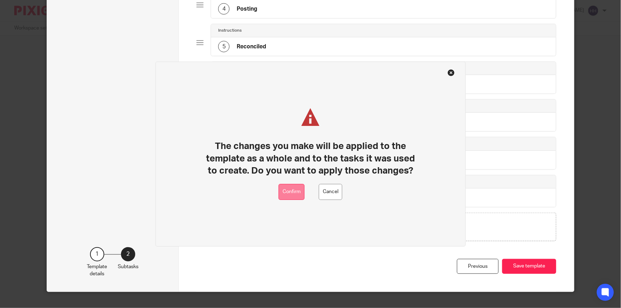
click at [296, 188] on button "Confirm" at bounding box center [292, 192] width 26 height 16
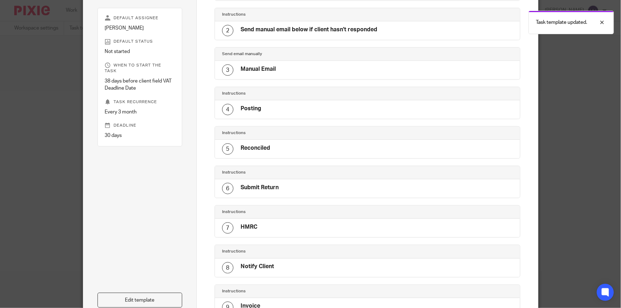
scroll to position [162, 0]
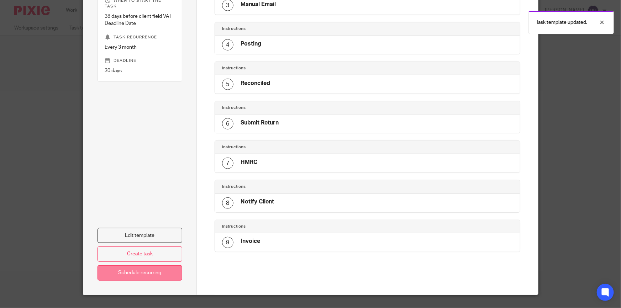
click at [159, 269] on link "Schedule recurring" at bounding box center [140, 272] width 85 height 15
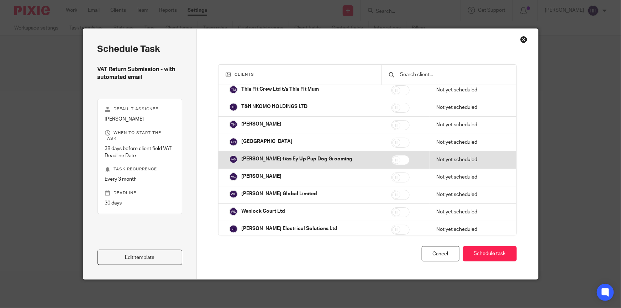
scroll to position [2732, 0]
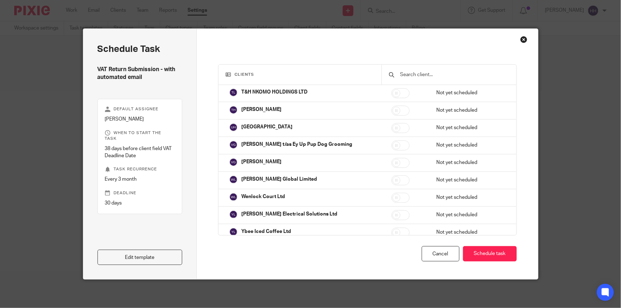
click at [432, 74] on input "text" at bounding box center [455, 75] width 110 height 8
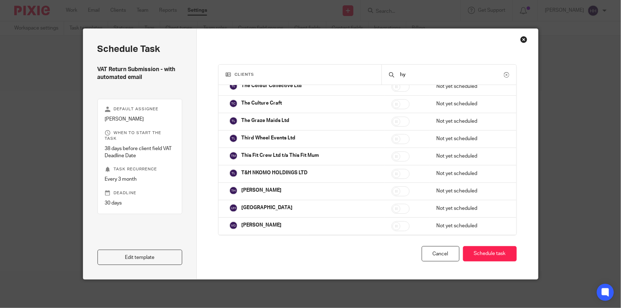
scroll to position [0, 0]
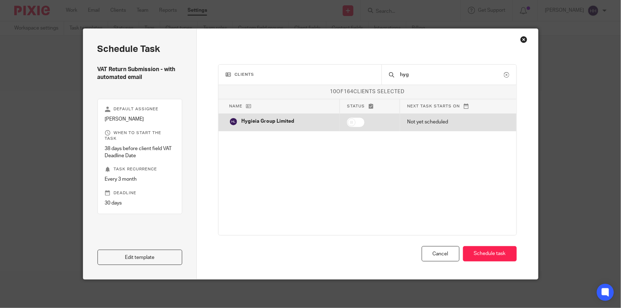
type input "hyg"
click at [353, 121] on input "checkbox" at bounding box center [356, 122] width 18 height 10
checkbox input "true"
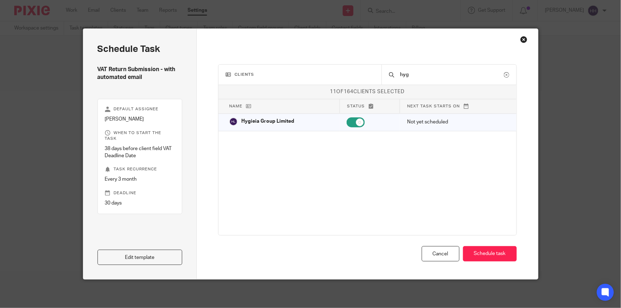
click at [431, 74] on input "hyg" at bounding box center [452, 75] width 104 height 8
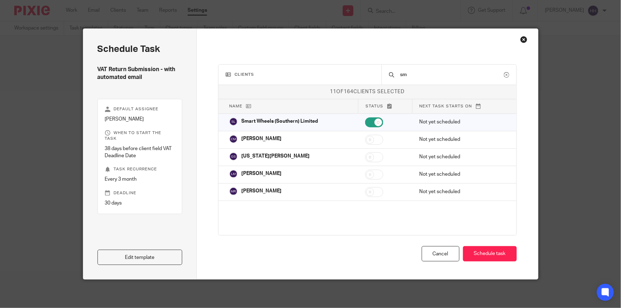
click at [429, 75] on input "sm" at bounding box center [452, 75] width 104 height 8
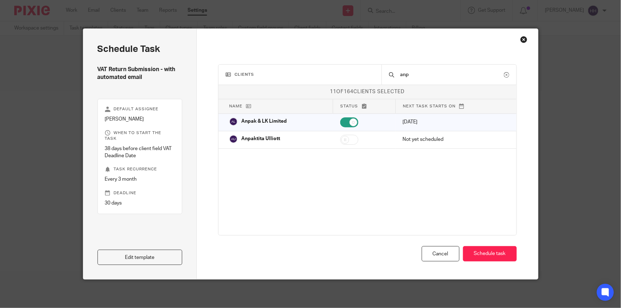
click at [418, 75] on input "anp" at bounding box center [452, 75] width 104 height 8
type input "="
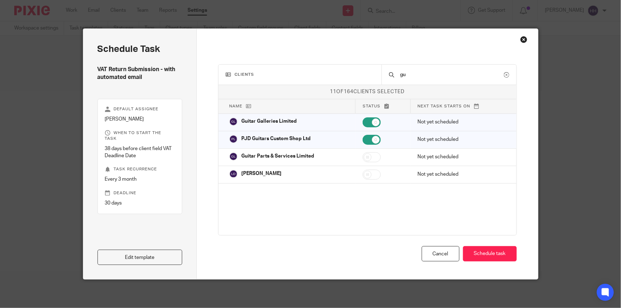
type input "gui"
click at [419, 73] on input "gui" at bounding box center [452, 75] width 104 height 8
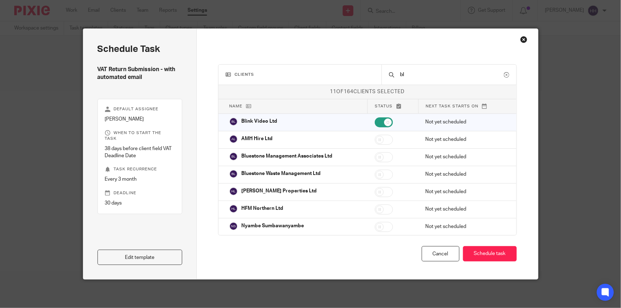
type input "b"
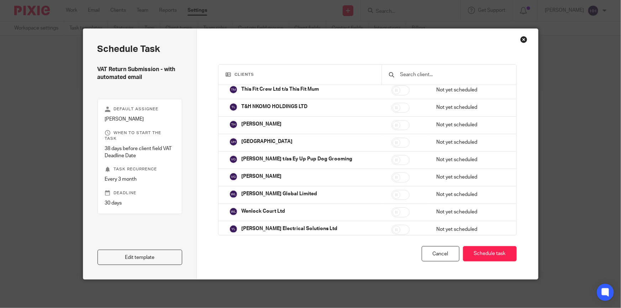
scroll to position [2732, 0]
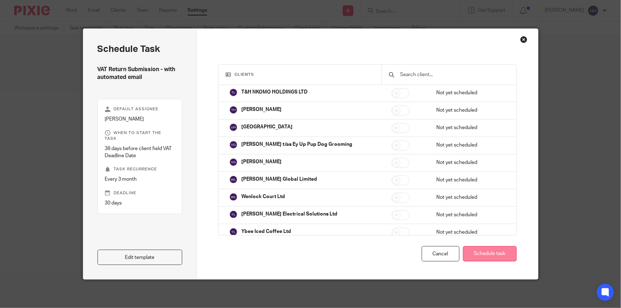
click at [496, 250] on button "Schedule task" at bounding box center [490, 253] width 54 height 15
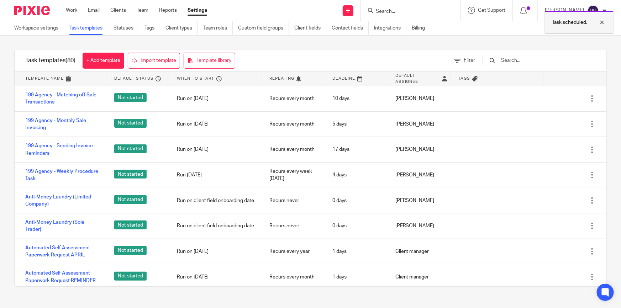
click at [561, 22] on p "Task scheduled." at bounding box center [569, 22] width 35 height 7
click at [402, 7] on form at bounding box center [413, 10] width 76 height 9
click at [402, 9] on input "Search" at bounding box center [407, 12] width 64 height 6
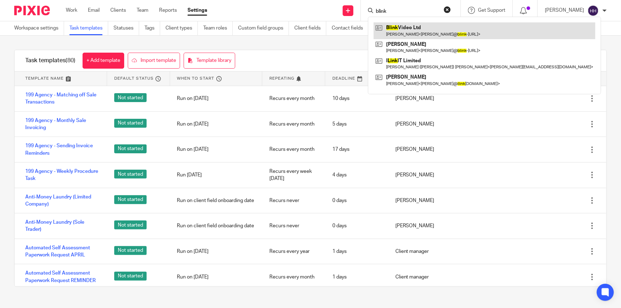
type input "blink"
click at [416, 25] on link at bounding box center [485, 30] width 222 height 16
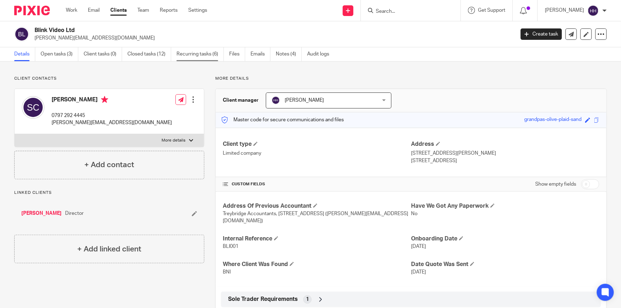
click at [197, 56] on link "Recurring tasks (6)" at bounding box center [200, 54] width 47 height 14
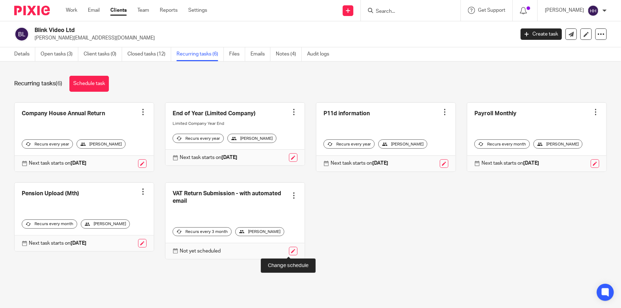
click at [289, 249] on link at bounding box center [293, 251] width 9 height 9
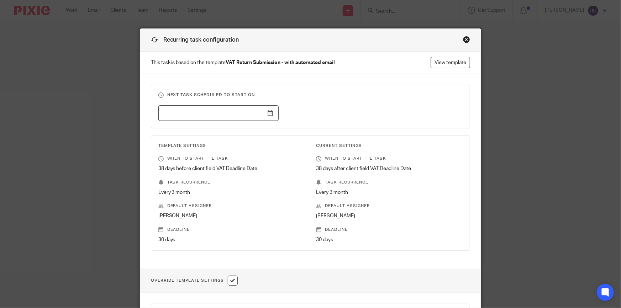
click at [265, 113] on input "text" at bounding box center [218, 113] width 120 height 16
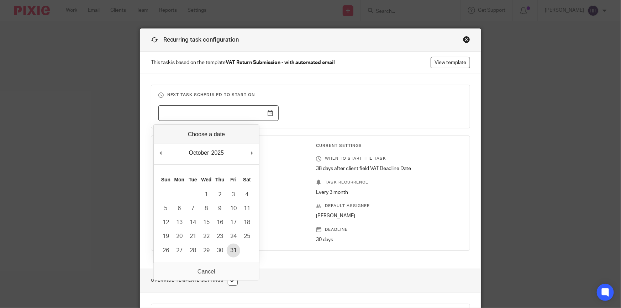
type input "2025-10-31"
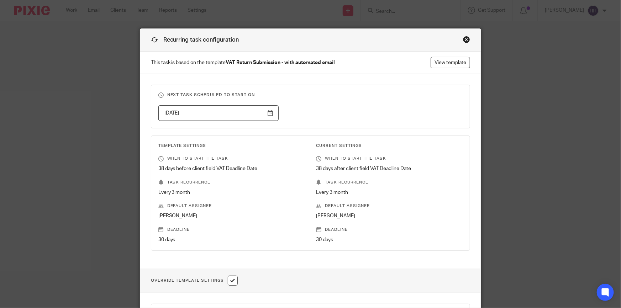
click at [282, 167] on p "38 days before client field VAT Deadline Date" at bounding box center [231, 168] width 147 height 7
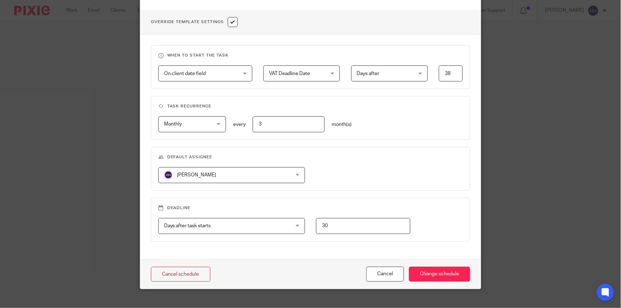
scroll to position [267, 0]
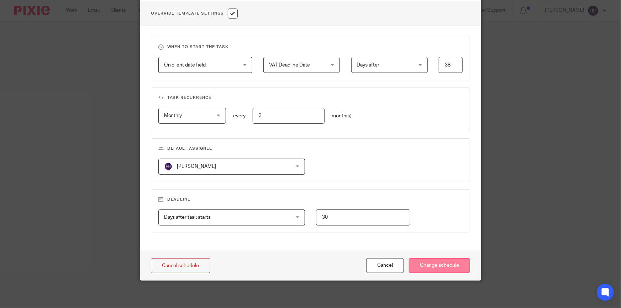
click at [445, 262] on input "Change schedule" at bounding box center [439, 265] width 61 height 15
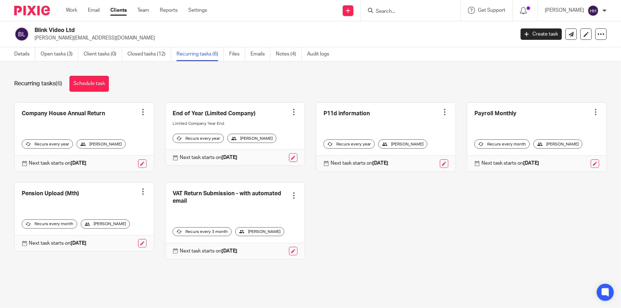
click at [119, 9] on link "Clients" at bounding box center [118, 10] width 16 height 7
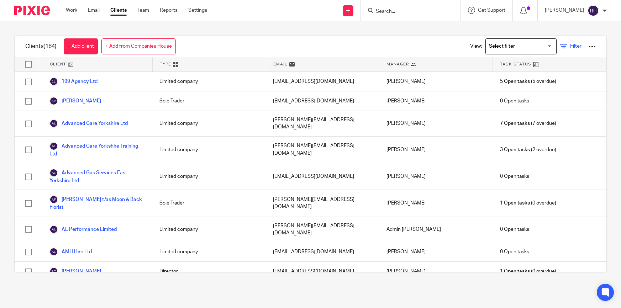
click at [560, 46] on link "Filter" at bounding box center [570, 46] width 21 height 7
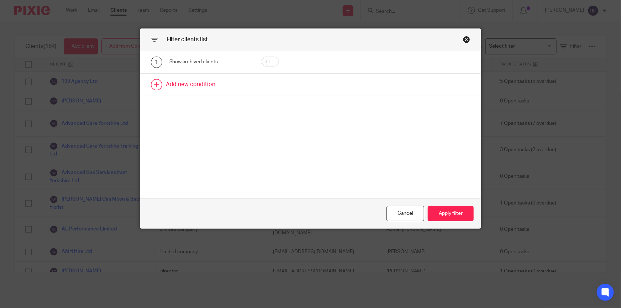
click at [189, 83] on link at bounding box center [310, 85] width 341 height 22
click at [198, 86] on div "Field" at bounding box center [205, 86] width 60 height 15
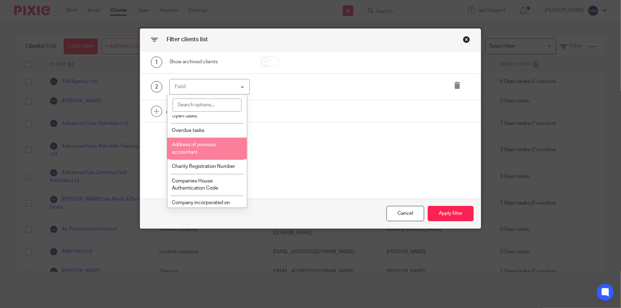
scroll to position [162, 0]
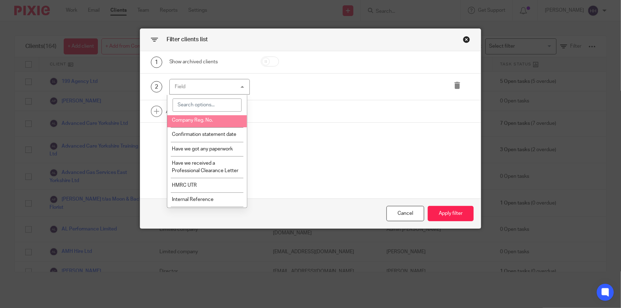
click at [193, 96] on div at bounding box center [207, 105] width 80 height 21
click at [192, 106] on input "search" at bounding box center [207, 106] width 69 height 14
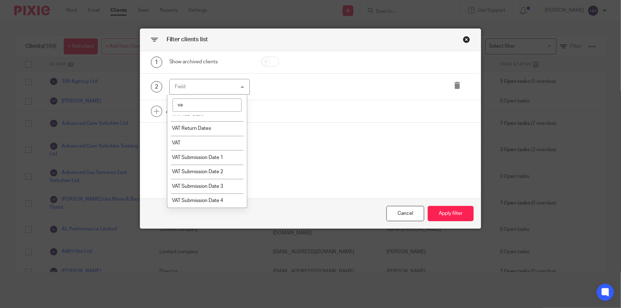
scroll to position [37, 0]
type input "vat"
click at [199, 127] on span "VAT Return Dates" at bounding box center [191, 129] width 39 height 5
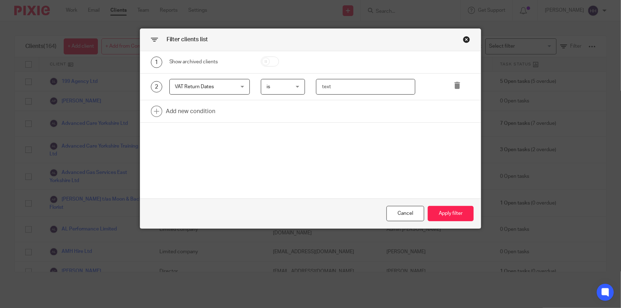
click at [337, 86] on input "text" at bounding box center [365, 87] width 99 height 16
type input "jun"
click at [454, 217] on button "Apply filter" at bounding box center [451, 213] width 46 height 15
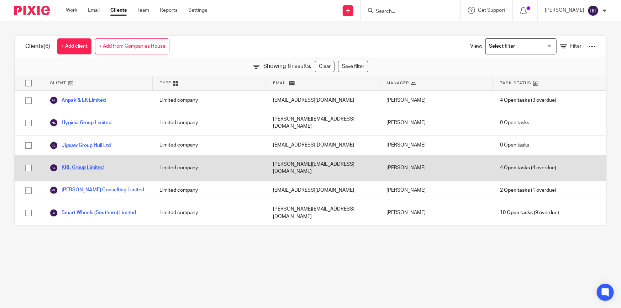
click at [95, 164] on link "KRL Group Limited" at bounding box center [76, 168] width 54 height 9
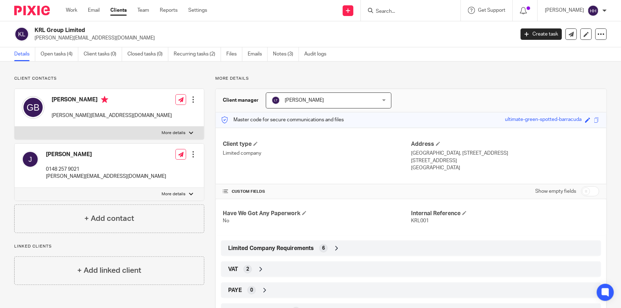
click at [262, 270] on icon at bounding box center [260, 269] width 7 height 7
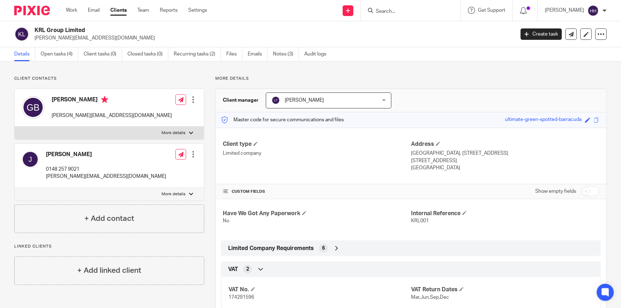
click at [121, 12] on link "Clients" at bounding box center [118, 10] width 16 height 7
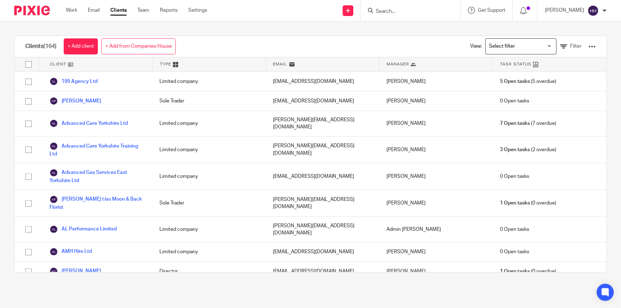
click at [409, 9] on input "Search" at bounding box center [407, 12] width 64 height 6
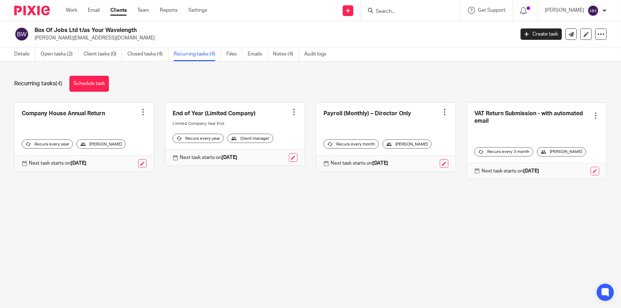
click at [124, 10] on link "Clients" at bounding box center [118, 10] width 16 height 7
